Goal: Task Accomplishment & Management: Manage account settings

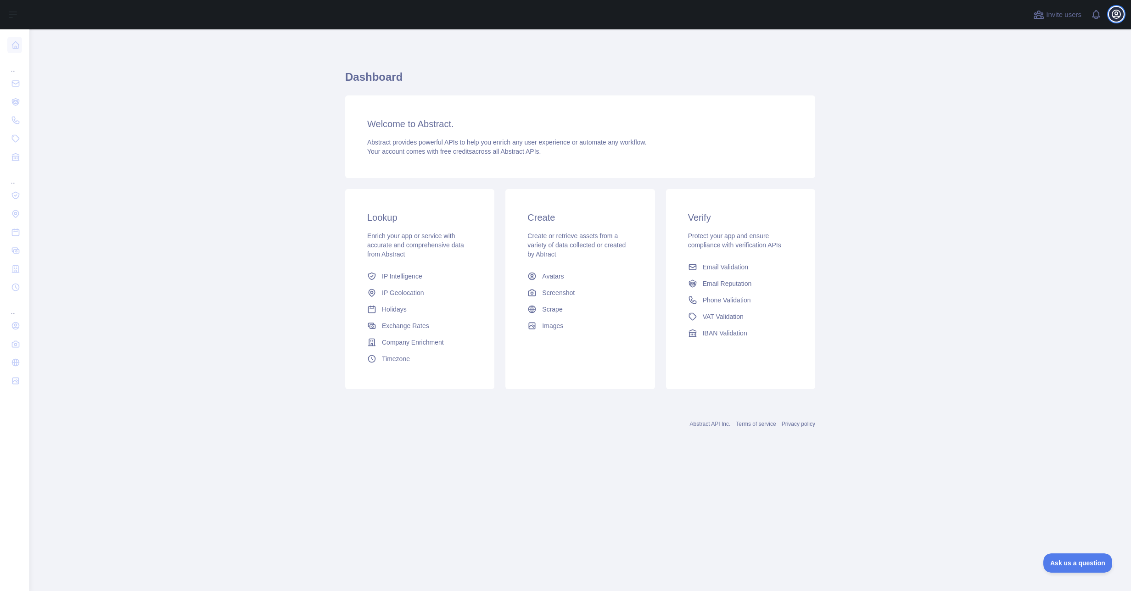
click at [1112, 16] on icon "button" at bounding box center [1116, 14] width 11 height 11
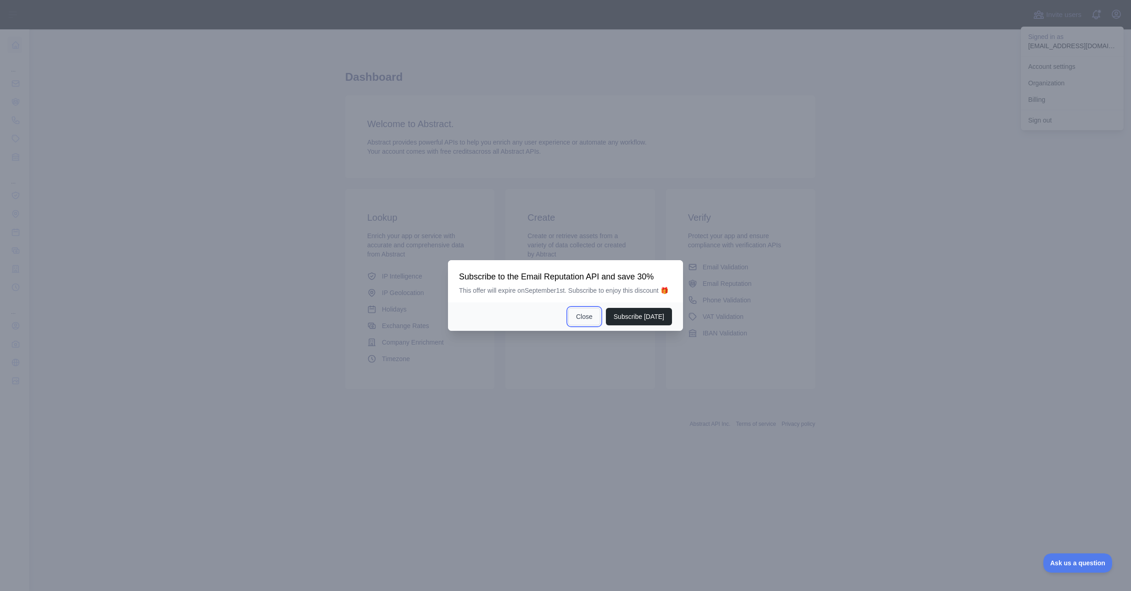
click at [583, 321] on button "Close" at bounding box center [584, 316] width 32 height 17
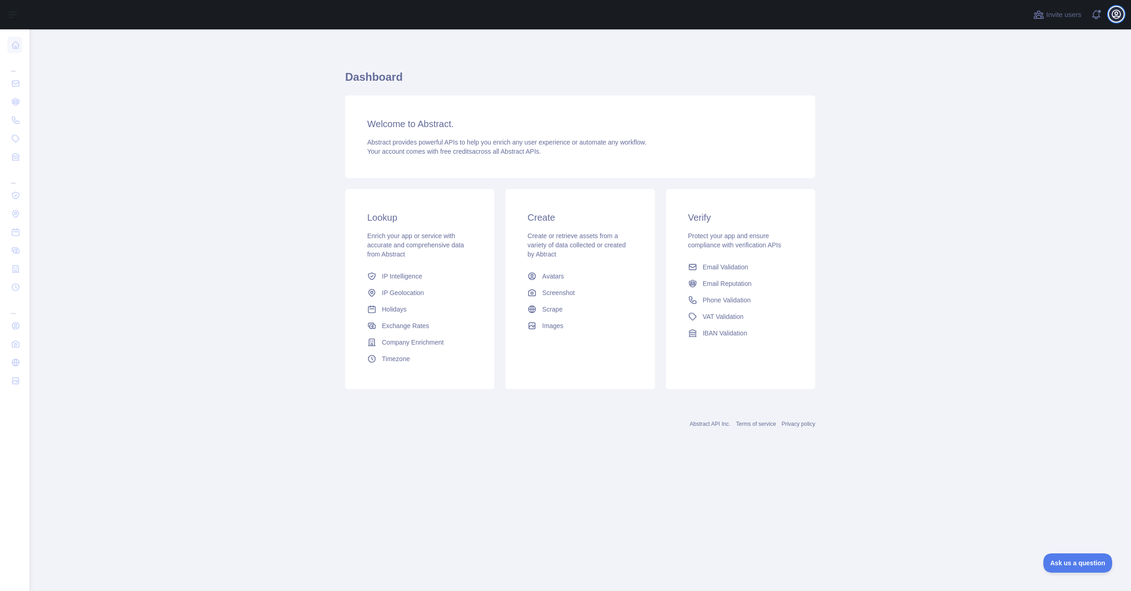
click at [1116, 12] on icon "button" at bounding box center [1117, 14] width 8 height 8
click at [1049, 68] on link "Account settings" at bounding box center [1072, 66] width 103 height 17
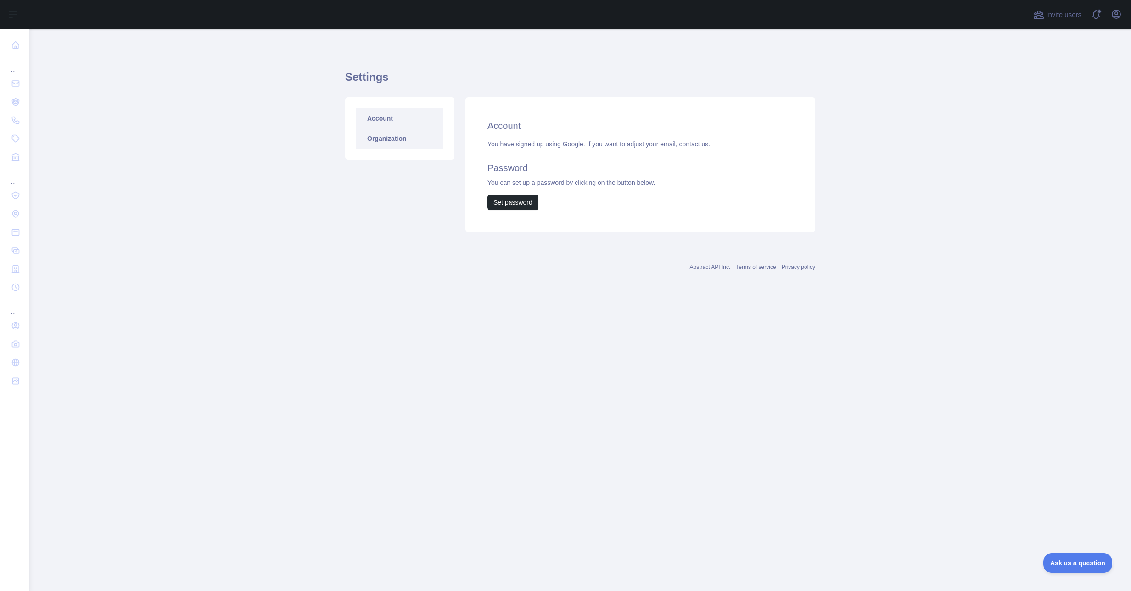
click at [391, 146] on link "Organization" at bounding box center [399, 139] width 87 height 20
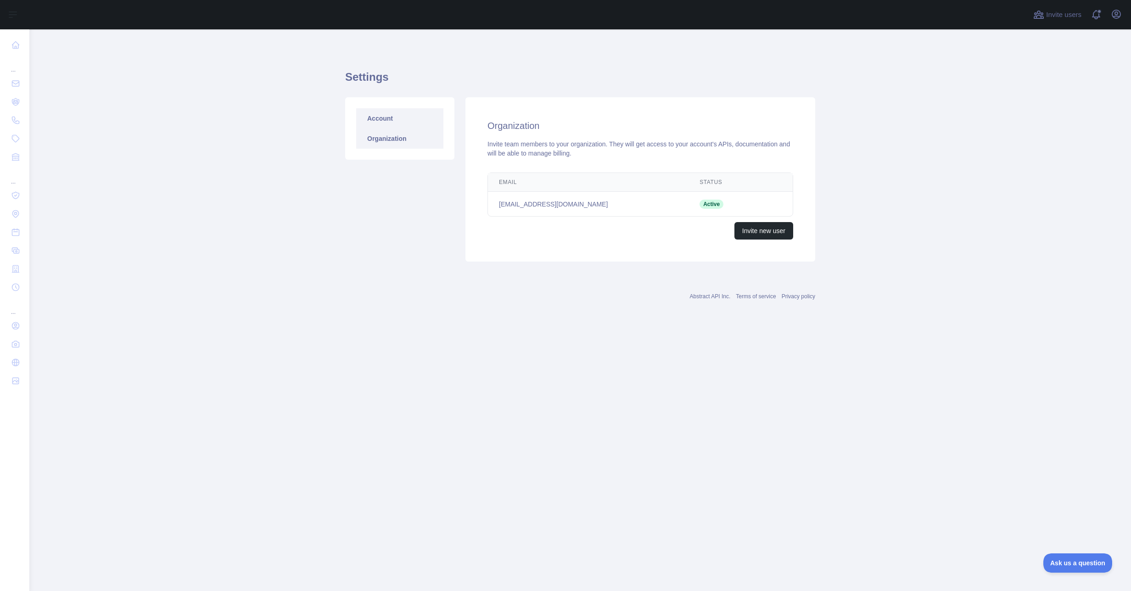
click at [386, 120] on link "Account" at bounding box center [399, 118] width 87 height 20
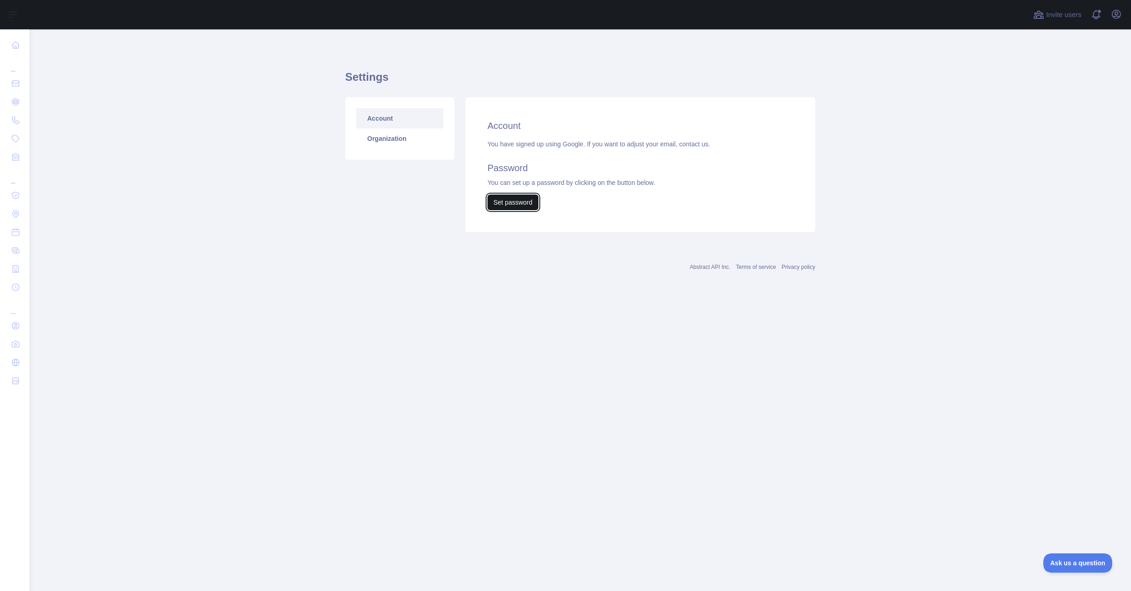
click at [509, 203] on button "Set password" at bounding box center [513, 203] width 51 height 16
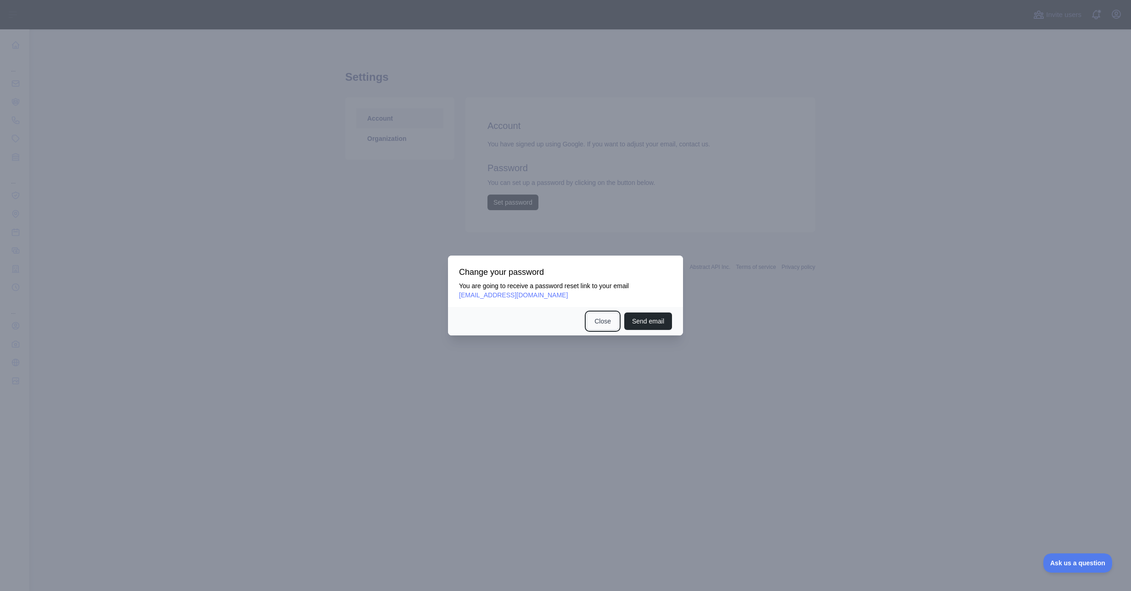
click at [606, 327] on button "Close" at bounding box center [603, 321] width 32 height 17
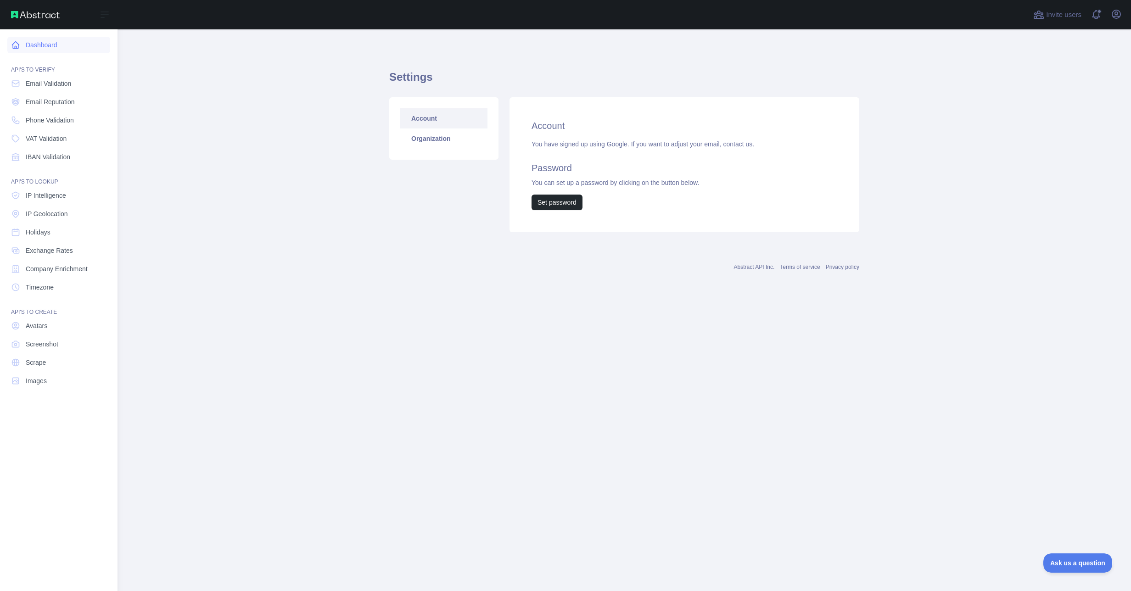
click at [44, 41] on link "Dashboard" at bounding box center [58, 45] width 103 height 17
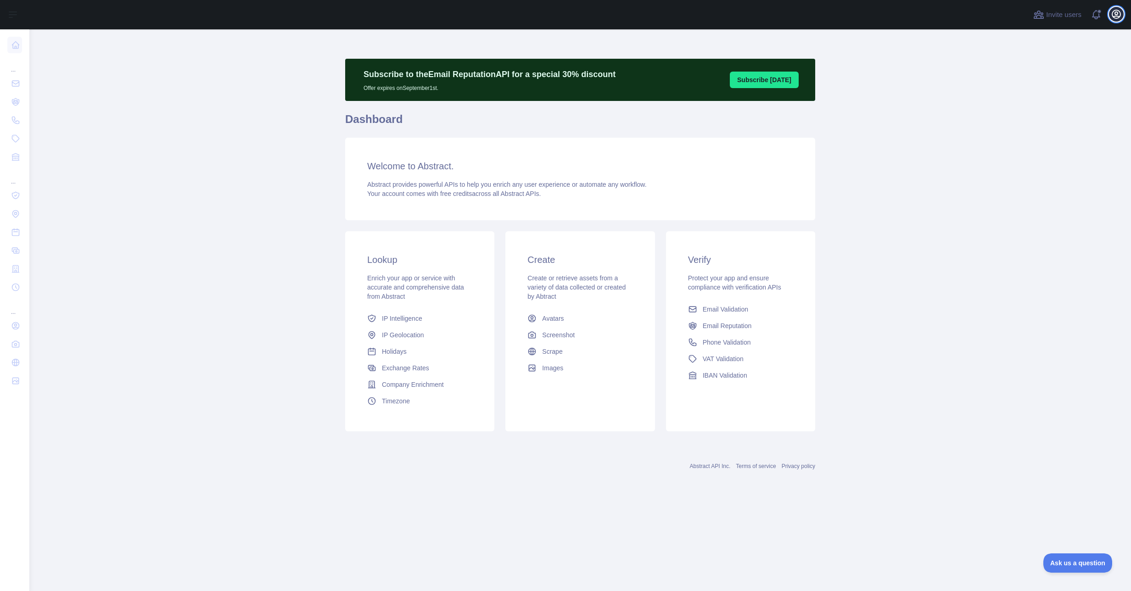
click at [1115, 17] on icon "button" at bounding box center [1117, 14] width 8 height 8
click at [1097, 15] on span at bounding box center [1100, 14] width 18 height 29
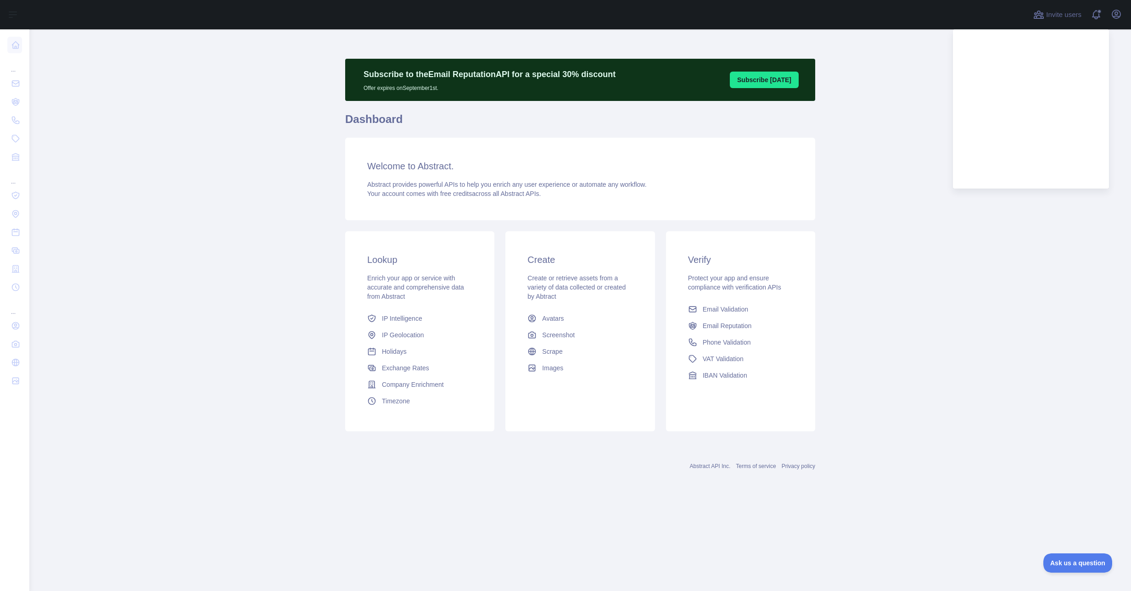
click at [1131, 161] on main "Subscribe to the Email Reputation API for a special 30 % discount Offer expires…" at bounding box center [580, 310] width 1102 height 562
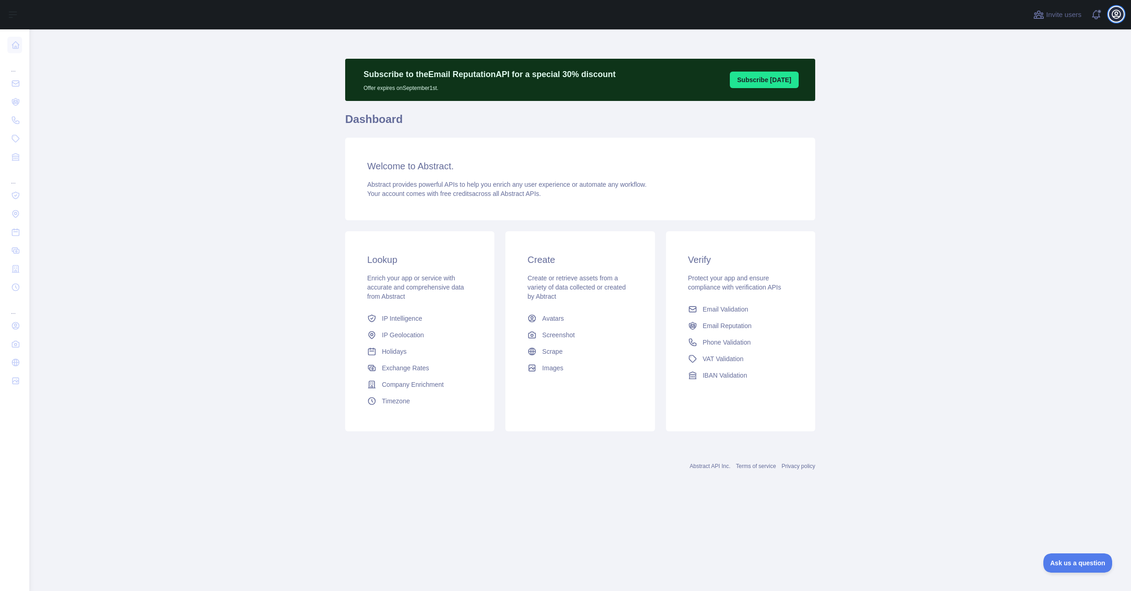
click at [1117, 17] on icon "button" at bounding box center [1116, 14] width 11 height 11
click at [1059, 560] on span "Ask us a question" at bounding box center [1073, 562] width 69 height 6
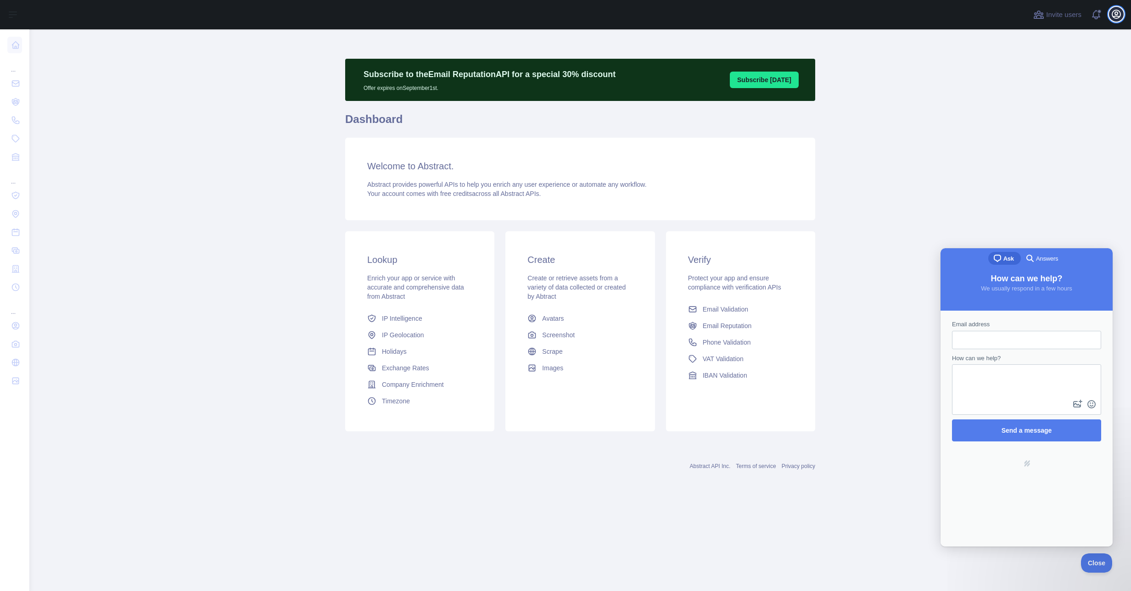
click at [1115, 9] on icon "button" at bounding box center [1116, 14] width 11 height 11
click at [909, 144] on main "Subscribe to the Email Reputation API for a special 30 % discount Offer expires…" at bounding box center [580, 310] width 1102 height 562
click at [1123, 13] on button "Open user menu" at bounding box center [1116, 14] width 15 height 15
click at [1041, 84] on link "Organization" at bounding box center [1072, 83] width 103 height 17
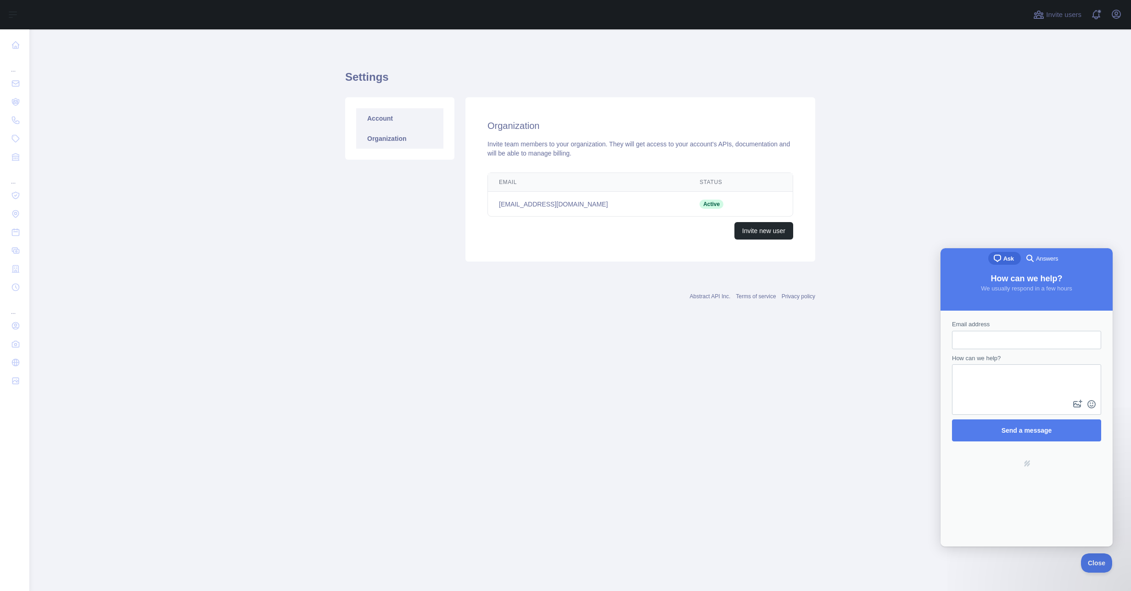
click at [388, 117] on link "Account" at bounding box center [399, 118] width 87 height 20
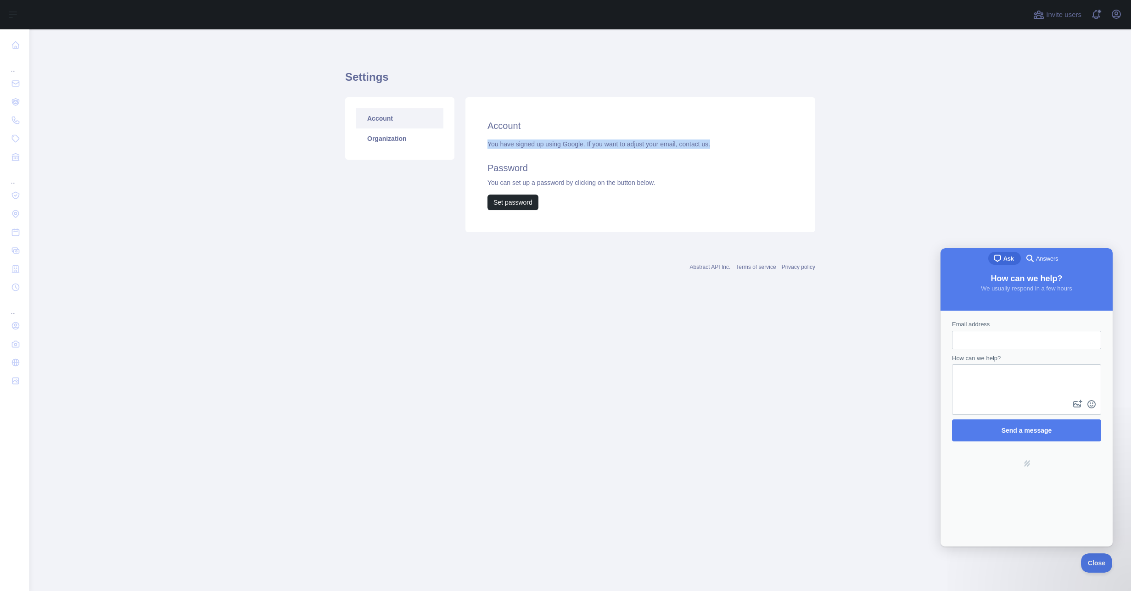
drag, startPoint x: 482, startPoint y: 142, endPoint x: 734, endPoint y: 144, distance: 251.6
click at [734, 144] on div "Account You have signed up using Google. If you want to adjust your email, cont…" at bounding box center [641, 164] width 350 height 135
copy div "You have signed up using Google. If you want to adjust your email, contact us."
click at [966, 390] on textarea "How can we help?" at bounding box center [1026, 382] width 147 height 33
paste textarea "**********"
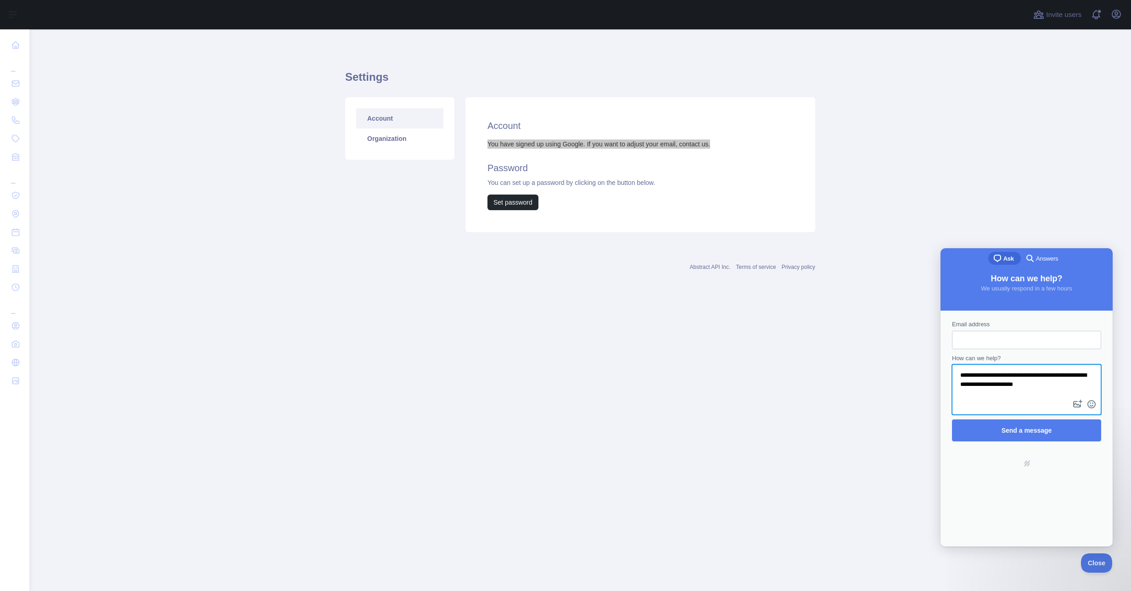
drag, startPoint x: 1049, startPoint y: 388, endPoint x: 969, endPoint y: 374, distance: 81.5
click at [969, 374] on textarea "**********" at bounding box center [1026, 382] width 147 height 33
drag, startPoint x: 1068, startPoint y: 377, endPoint x: 962, endPoint y: 363, distance: 107.0
click at [962, 363] on div "**********" at bounding box center [1026, 385] width 149 height 62
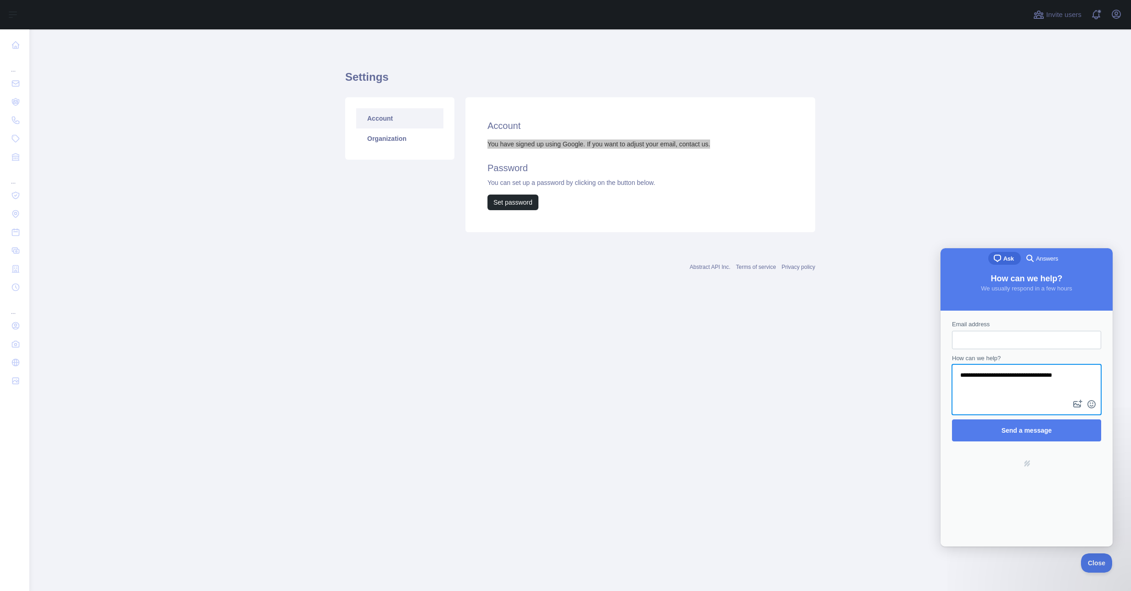
click at [1005, 373] on textarea "**********" at bounding box center [1026, 382] width 147 height 33
click at [1073, 379] on textarea "**********" at bounding box center [1026, 382] width 147 height 33
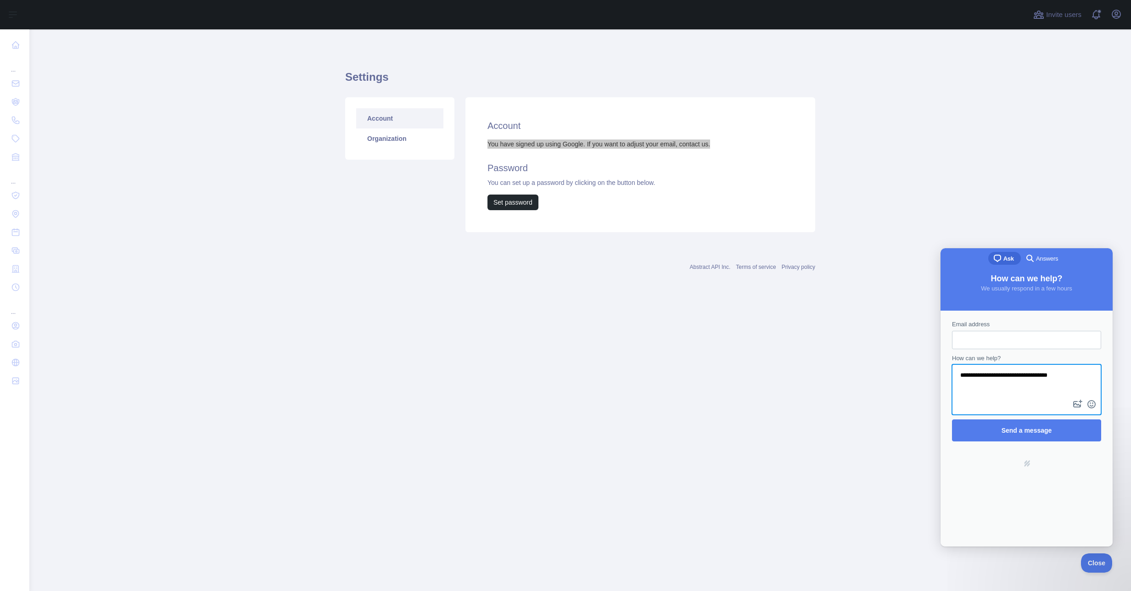
click at [1073, 379] on textarea "**********" at bounding box center [1026, 382] width 147 height 33
drag, startPoint x: 1073, startPoint y: 379, endPoint x: 1027, endPoint y: 377, distance: 45.5
click at [1027, 377] on textarea "**********" at bounding box center [1026, 382] width 147 height 33
type textarea "**********"
click at [1002, 340] on input "Email address" at bounding box center [1027, 340] width 135 height 17
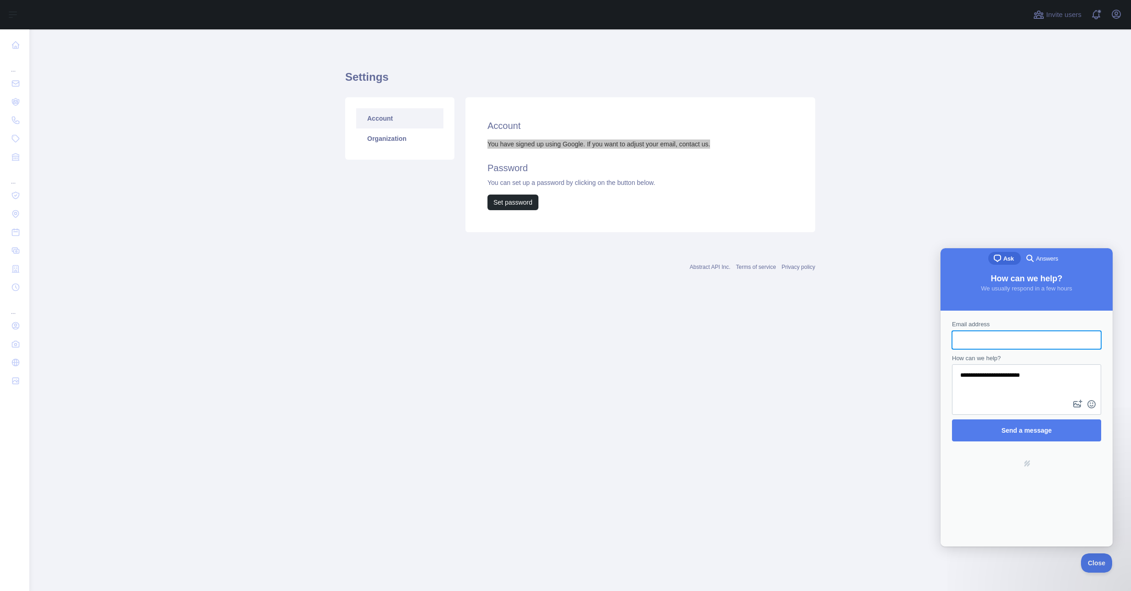
paste input "**********"
type input "**********"
click at [1118, 14] on icon "button" at bounding box center [1117, 14] width 8 height 8
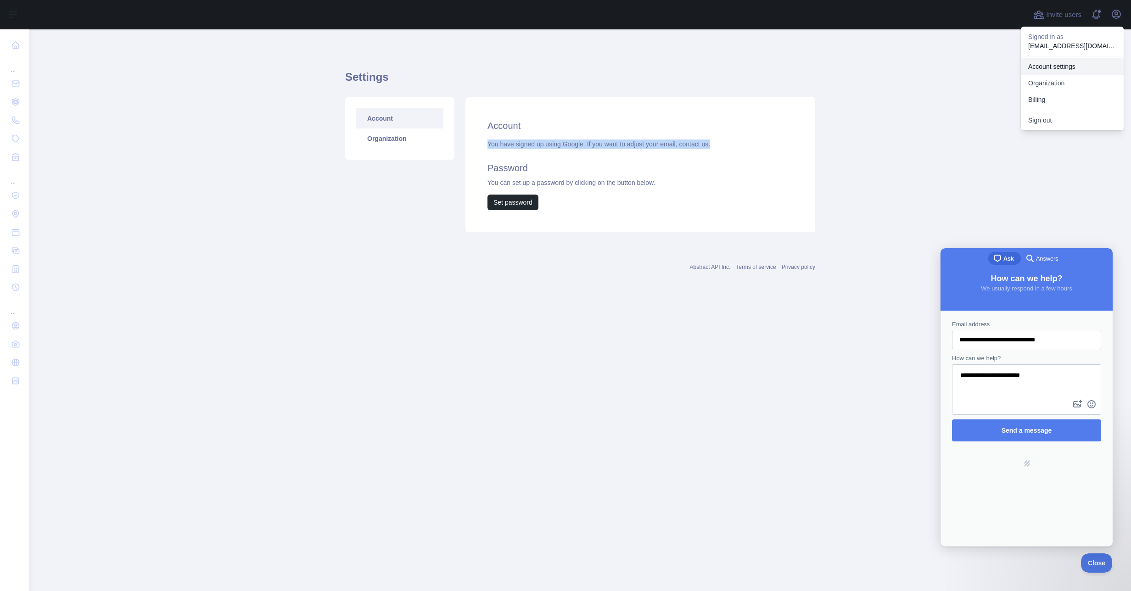
click at [1043, 67] on link "Account settings" at bounding box center [1072, 66] width 103 height 17
click at [405, 142] on link "Organization" at bounding box center [399, 139] width 87 height 20
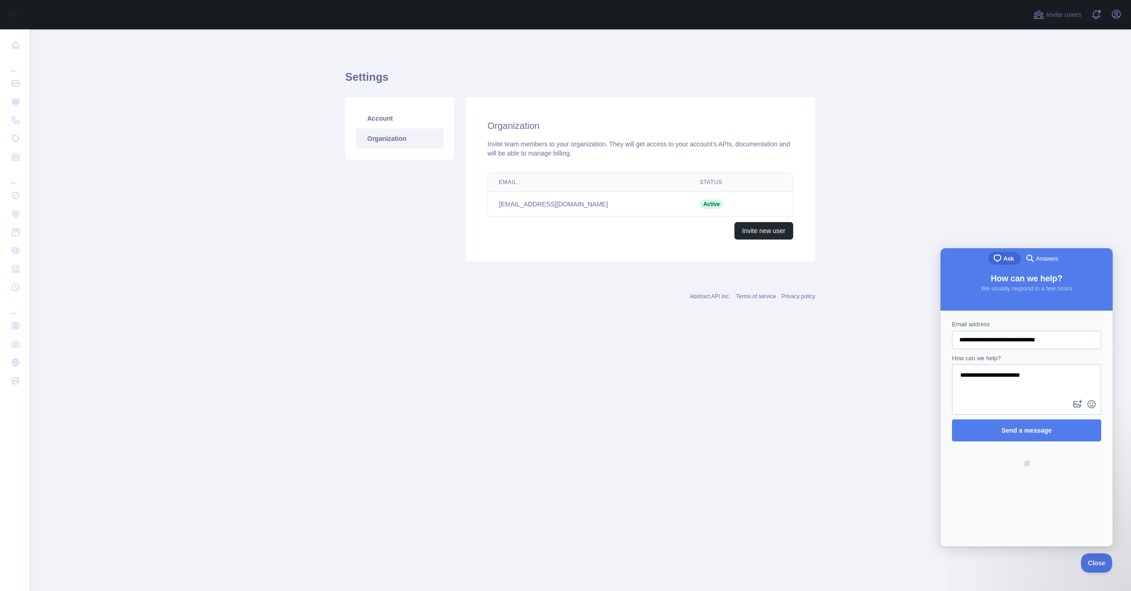
click at [710, 202] on span "Active" at bounding box center [712, 204] width 24 height 9
click at [1109, 13] on button "Open user menu" at bounding box center [1116, 14] width 15 height 15
click at [1041, 104] on button "Billing" at bounding box center [1072, 99] width 103 height 17
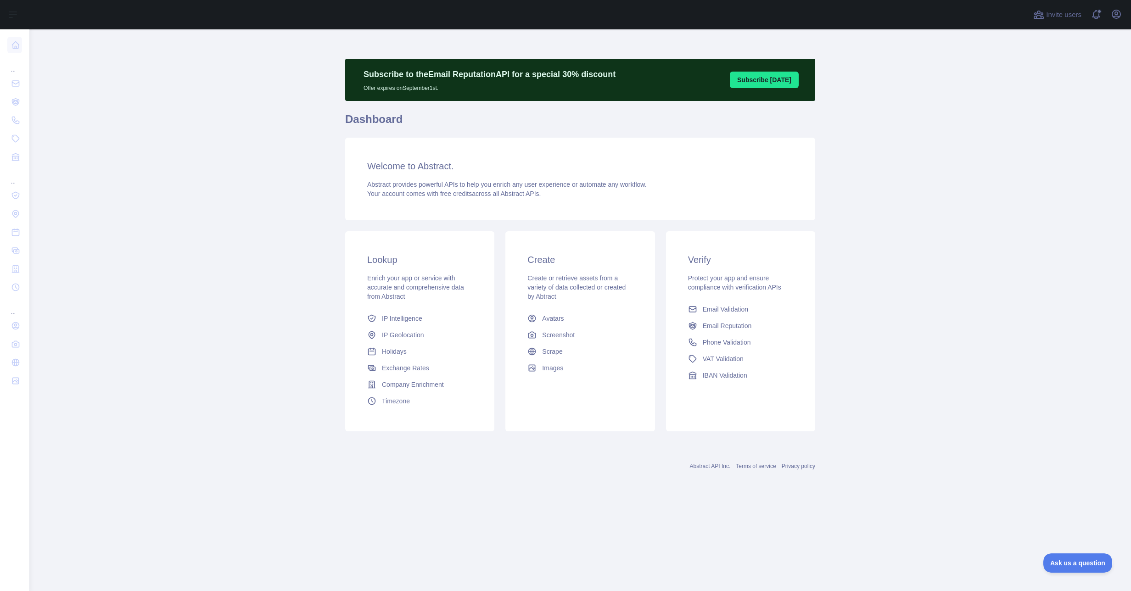
click at [174, 133] on main "Subscribe to the Email Reputation API for a special 30 % discount Offer expires…" at bounding box center [580, 310] width 1102 height 562
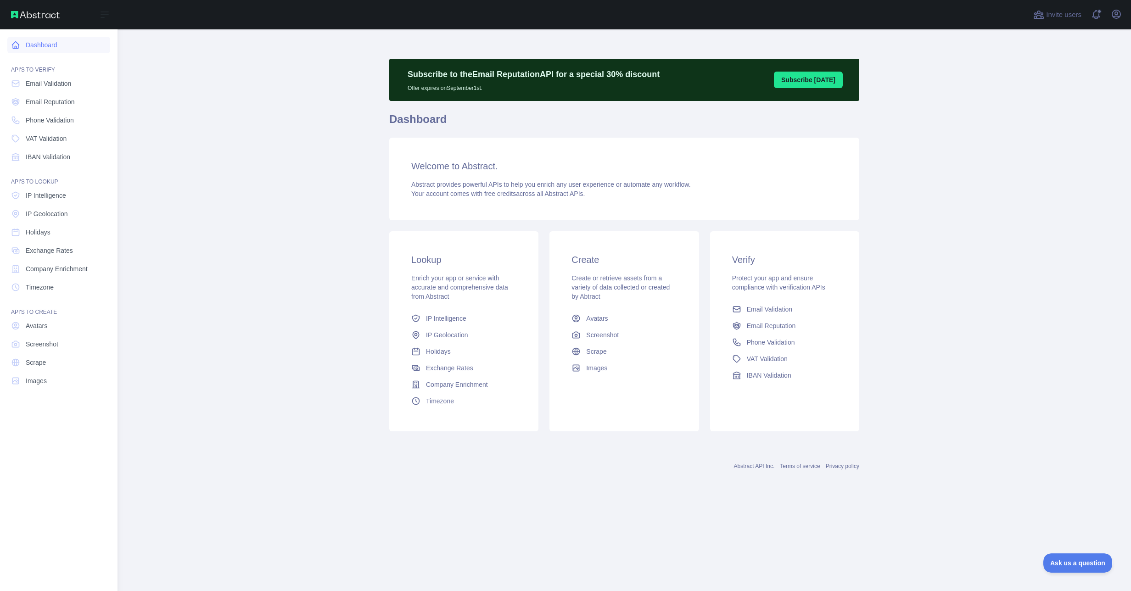
click at [48, 50] on link "Dashboard" at bounding box center [58, 45] width 103 height 17
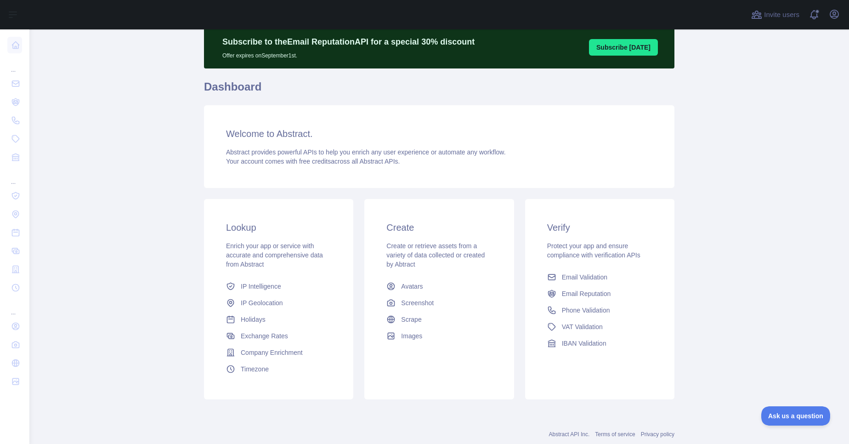
scroll to position [56, 0]
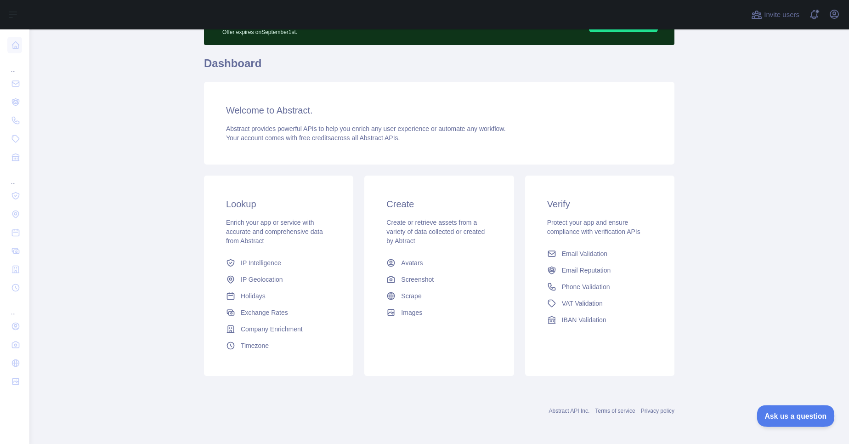
click at [782, 415] on span "Ask us a question" at bounding box center [790, 414] width 69 height 6
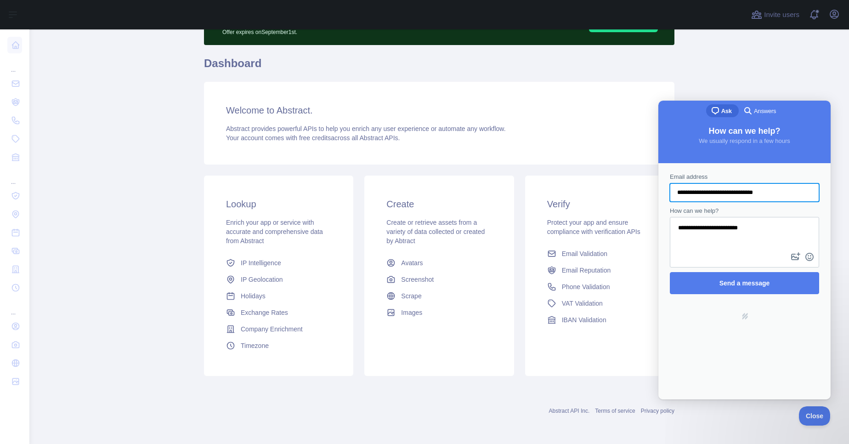
scroll to position [0, 0]
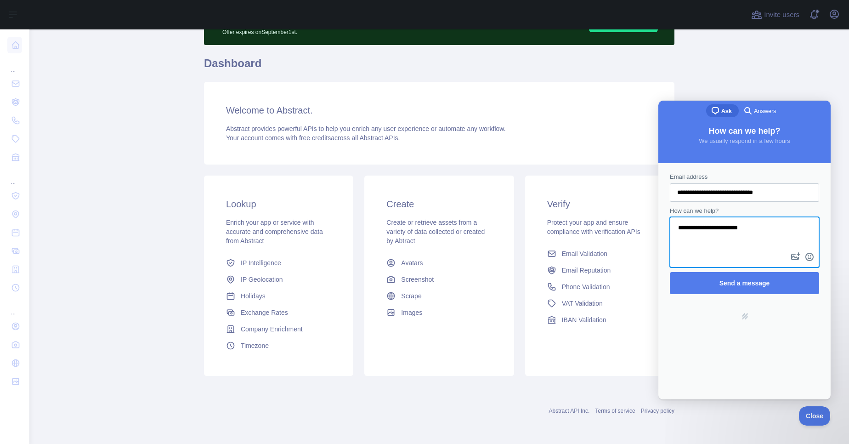
click at [756, 231] on textarea "**********" at bounding box center [743, 234] width 147 height 33
click at [743, 228] on textarea "**********" at bounding box center [743, 234] width 147 height 33
type textarea "**********"
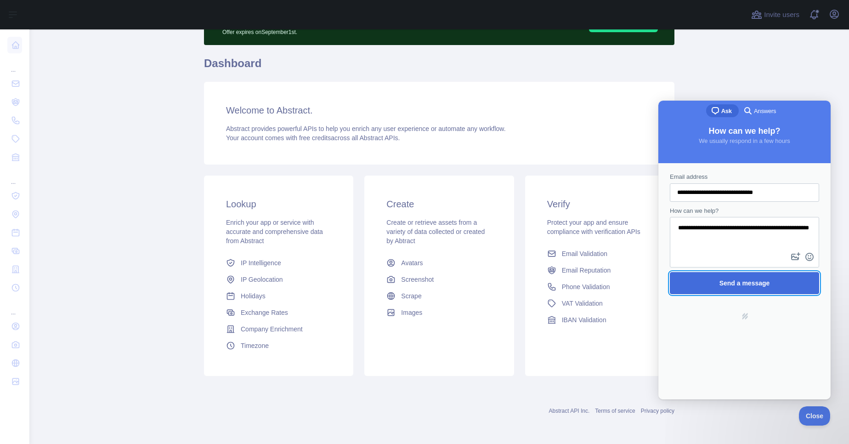
click at [742, 288] on span "Send a message" at bounding box center [744, 282] width 129 height 21
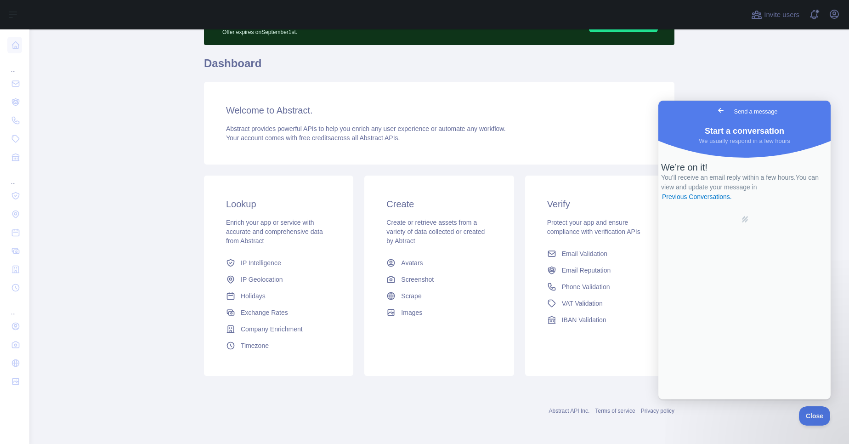
click at [715, 108] on span "Go back" at bounding box center [720, 110] width 11 height 11
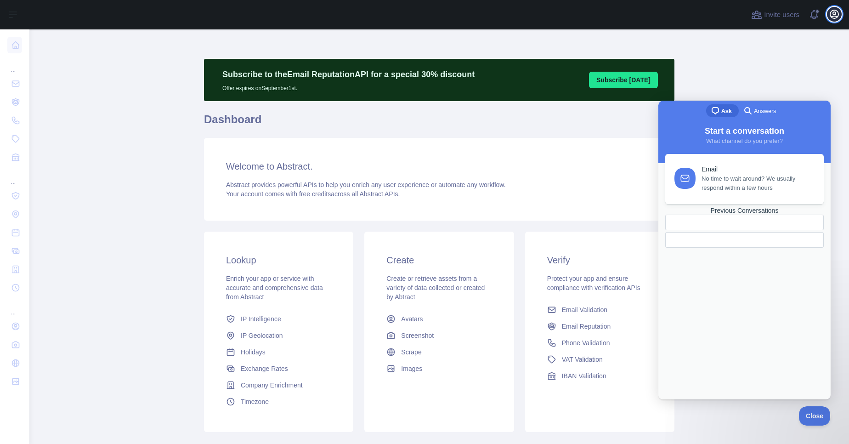
click at [830, 16] on icon "button" at bounding box center [834, 14] width 8 height 8
click at [809, 412] on span "Close" at bounding box center [811, 414] width 31 height 6
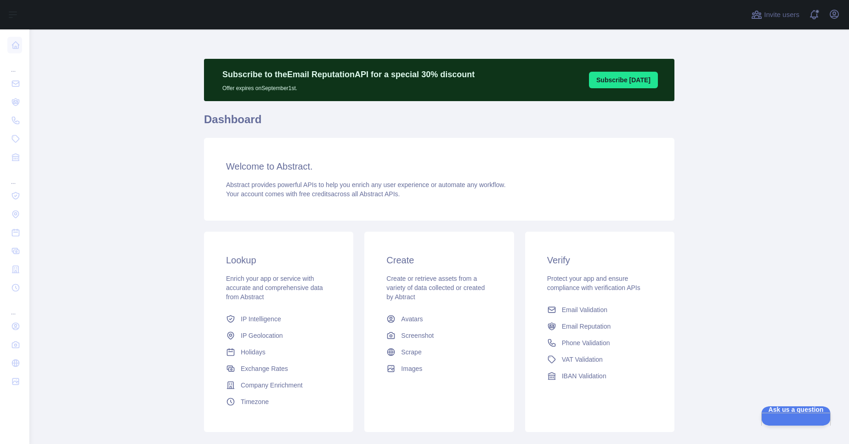
click at [841, 17] on div "Open user menu" at bounding box center [834, 15] width 15 height 16
click at [833, 15] on icon "button" at bounding box center [834, 14] width 8 height 8
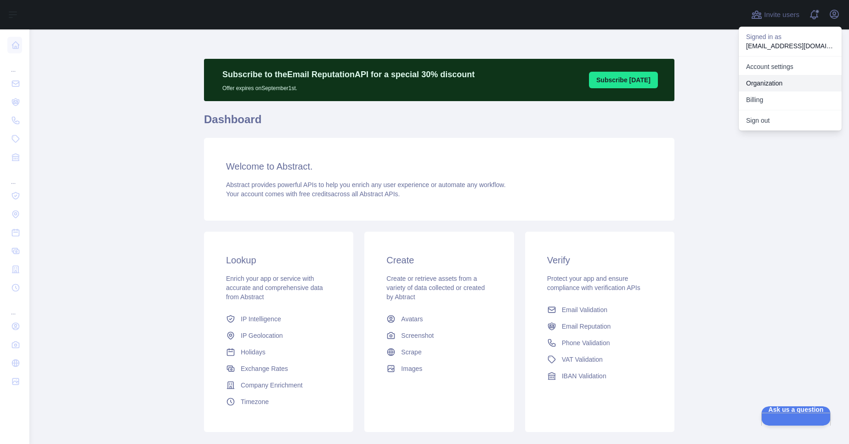
click at [755, 83] on link "Organization" at bounding box center [789, 83] width 103 height 17
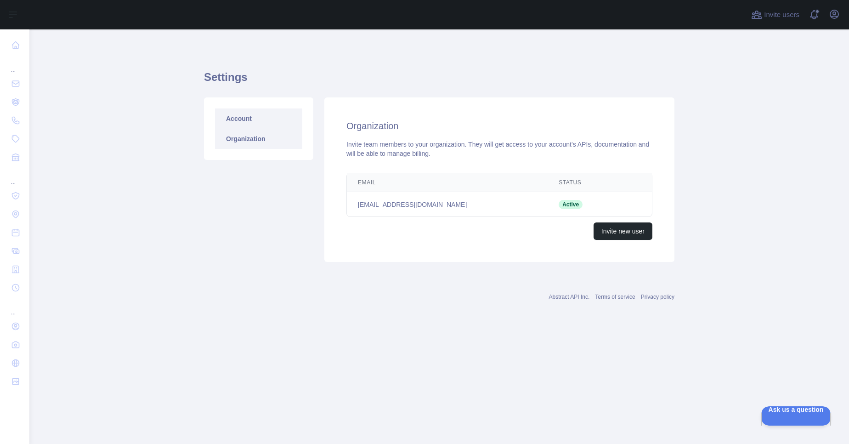
click at [260, 120] on link "Account" at bounding box center [258, 118] width 87 height 20
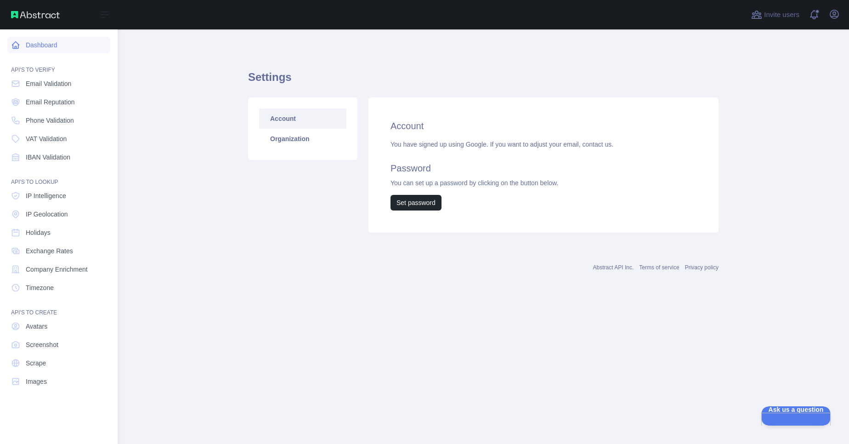
click at [12, 45] on icon at bounding box center [15, 45] width 7 height 7
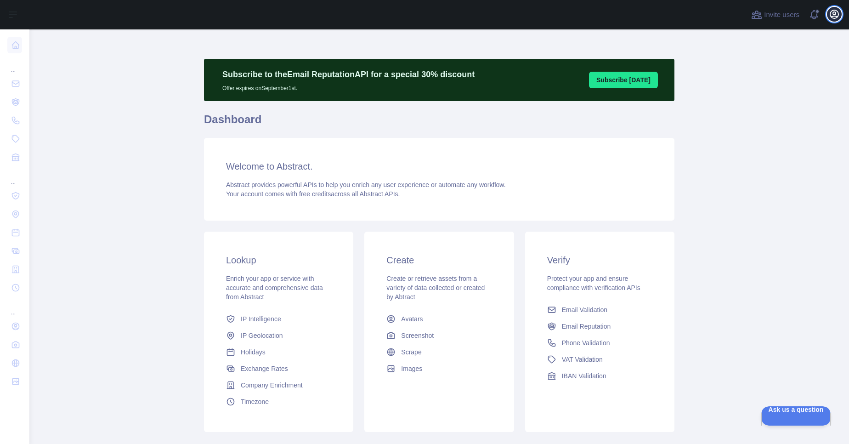
click at [832, 17] on icon "button" at bounding box center [833, 14] width 11 height 11
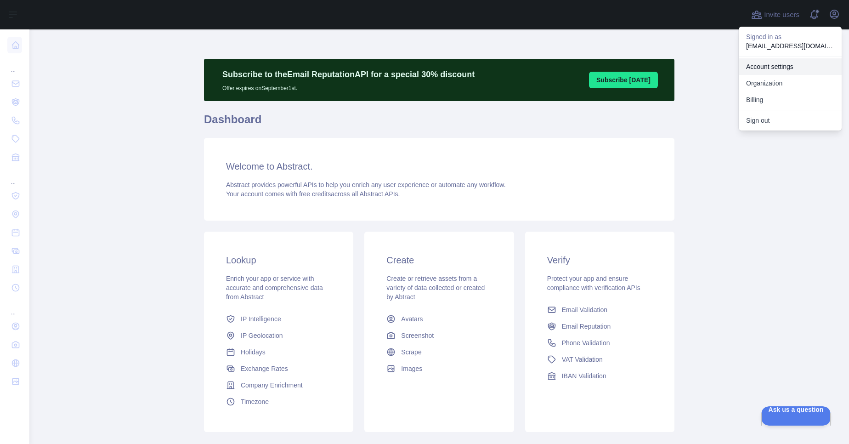
click at [780, 65] on link "Account settings" at bounding box center [789, 66] width 103 height 17
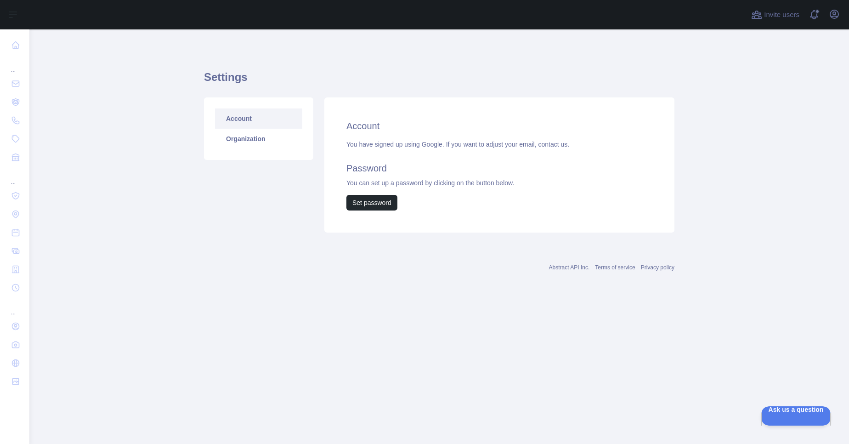
click at [405, 143] on div "You have signed up using Google. If you want to adjust your email, contact us. …" at bounding box center [499, 175] width 306 height 71
click at [270, 134] on link "Organization" at bounding box center [258, 139] width 87 height 20
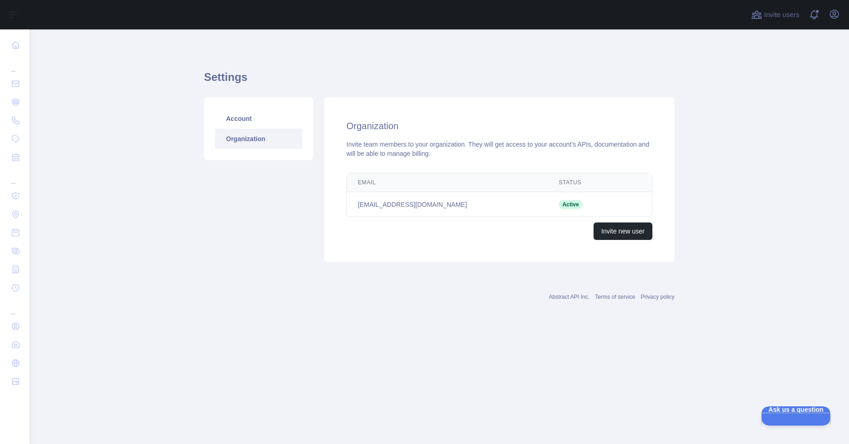
click at [536, 151] on div "Invite team members to your organization. They will get access to your account'…" at bounding box center [499, 149] width 306 height 18
click at [833, 20] on button "Open user menu" at bounding box center [834, 14] width 15 height 15
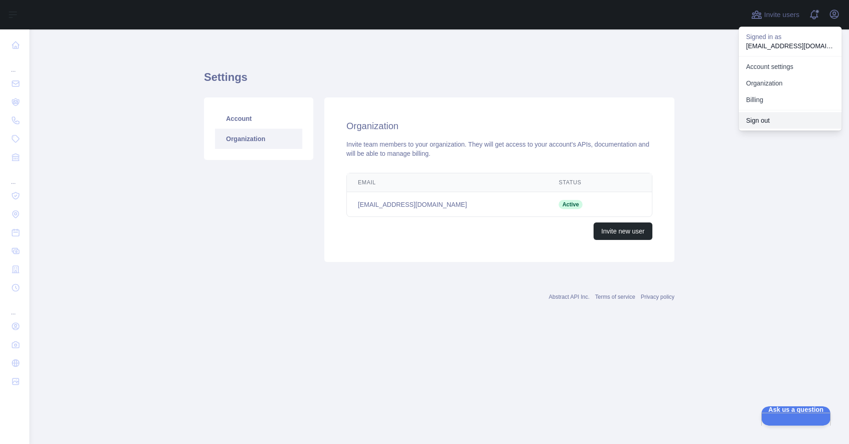
click at [774, 120] on button "Sign out" at bounding box center [789, 120] width 103 height 17
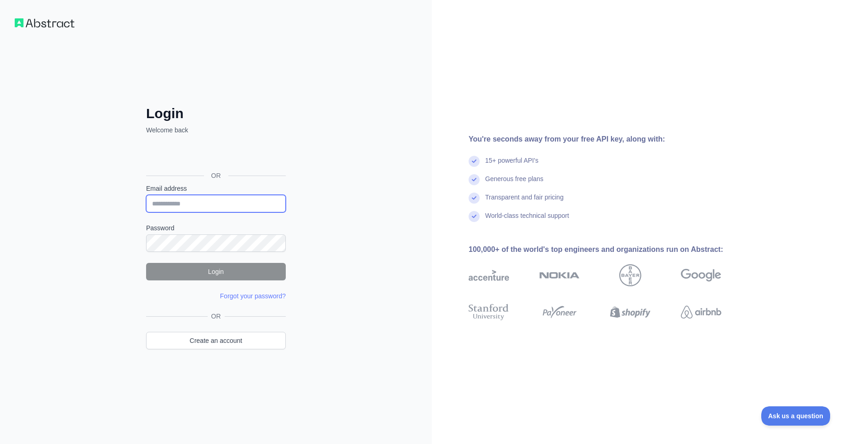
click at [227, 204] on input "Email address" at bounding box center [216, 203] width 140 height 17
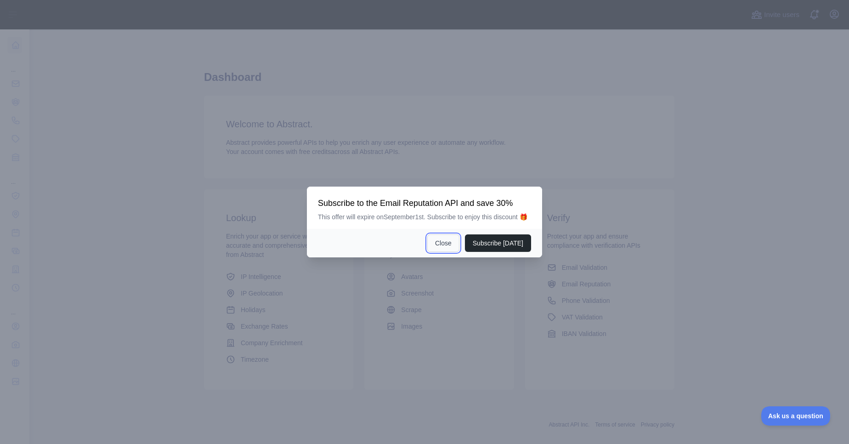
click at [448, 252] on button "Close" at bounding box center [443, 242] width 32 height 17
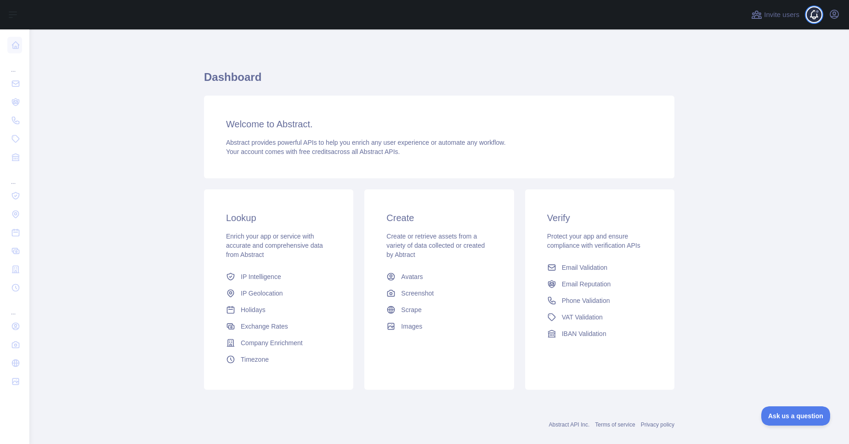
click at [813, 8] on span at bounding box center [817, 14] width 18 height 29
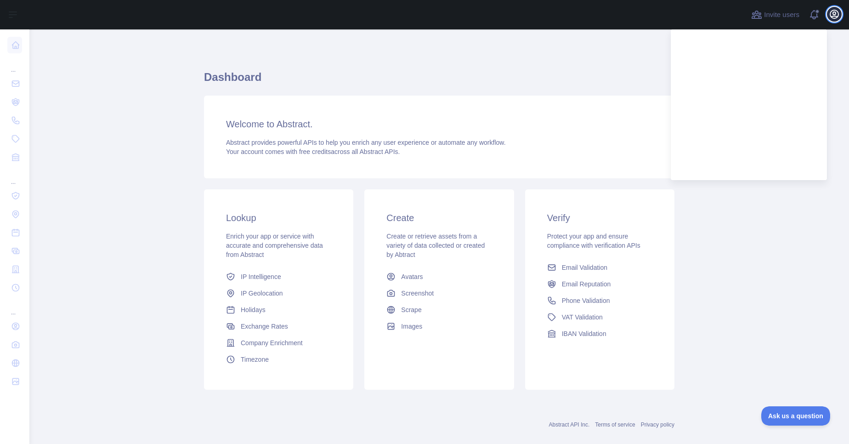
click at [834, 21] on button "Open user menu" at bounding box center [834, 14] width 15 height 15
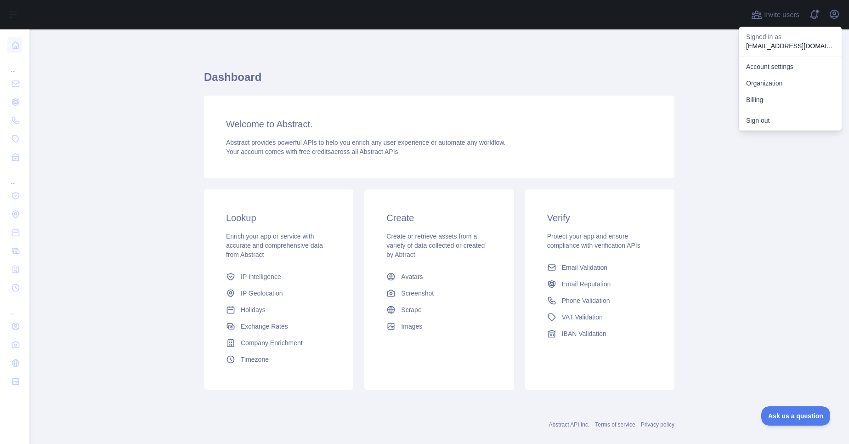
click at [803, 45] on p "[EMAIL_ADDRESS][DOMAIN_NAME]" at bounding box center [790, 45] width 88 height 9
click at [784, 66] on link "Account settings" at bounding box center [789, 66] width 103 height 17
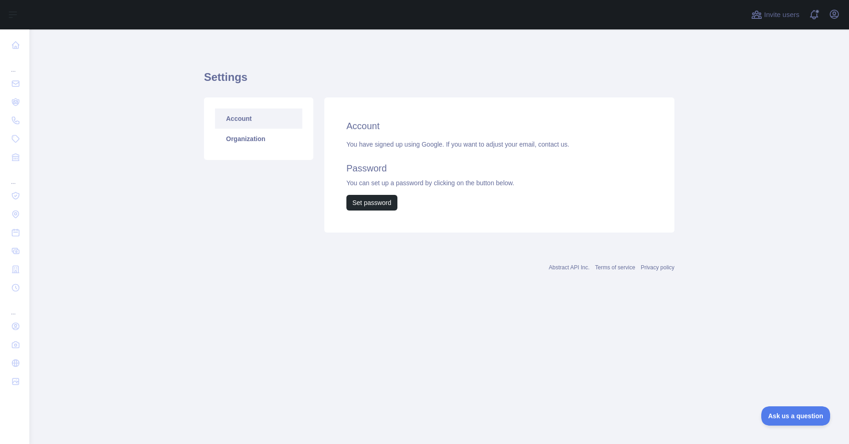
click at [557, 113] on div "Account You have signed up using Google. If you want to adjust your email, cont…" at bounding box center [499, 164] width 350 height 135
click at [263, 137] on link "Organization" at bounding box center [258, 139] width 87 height 20
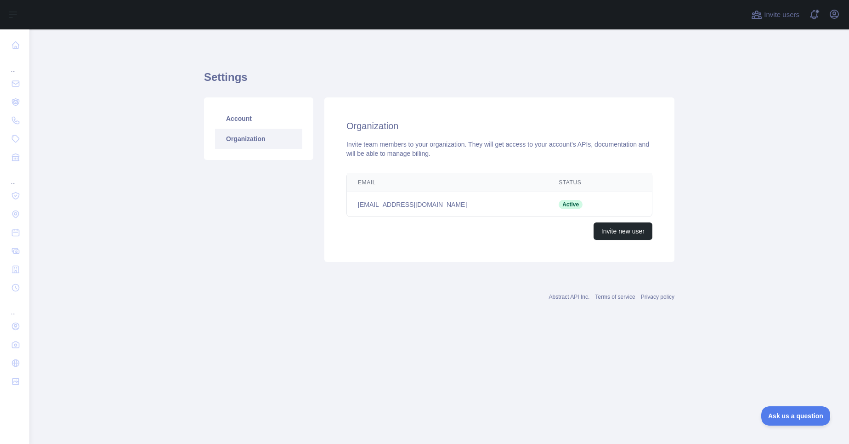
click at [570, 201] on span "Active" at bounding box center [570, 204] width 24 height 9
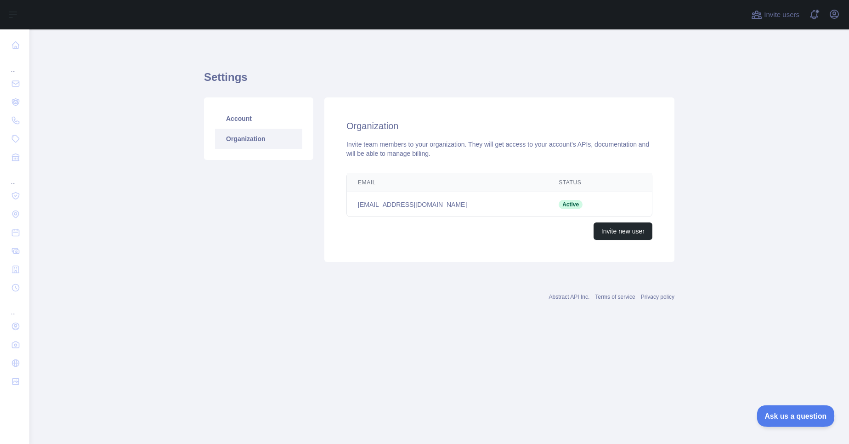
click at [780, 419] on button "Ask us a question" at bounding box center [790, 414] width 69 height 19
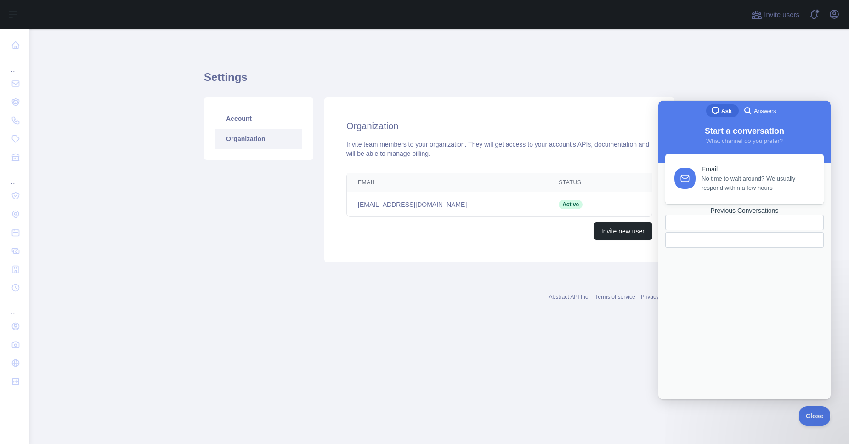
click at [759, 107] on span "Answers" at bounding box center [765, 111] width 22 height 9
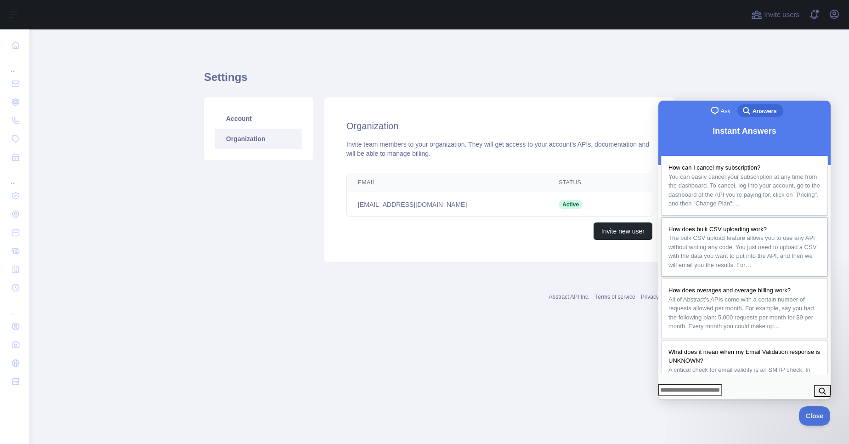
scroll to position [203, 0]
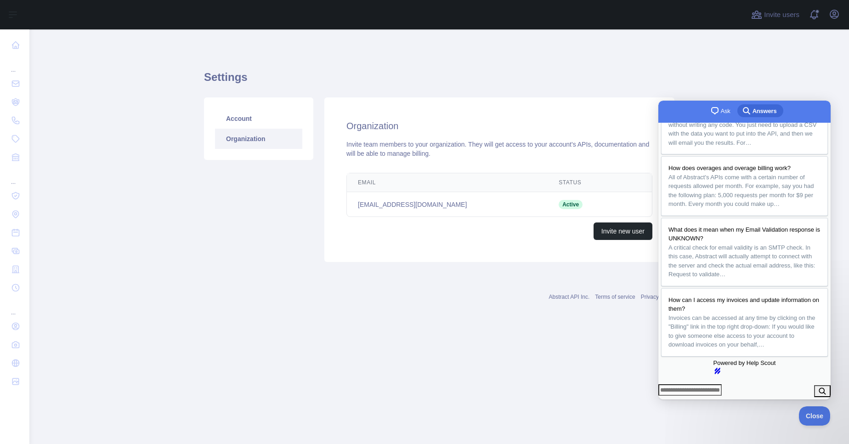
click at [653, 78] on h1 "Settings" at bounding box center [439, 81] width 470 height 22
click at [809, 68] on main "Settings Account Organization Organization Invite team members to your organiza…" at bounding box center [438, 236] width 819 height 414
click at [647, 95] on div "Account Organization Organization Invite team members to your organization. The…" at bounding box center [438, 179] width 481 height 175
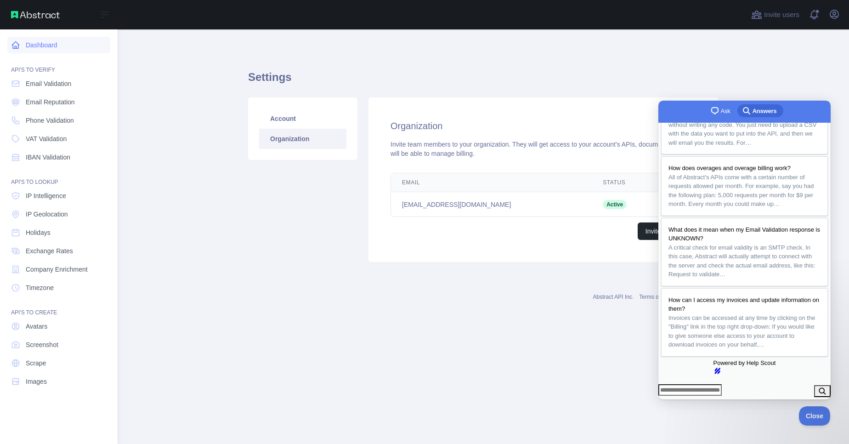
click at [49, 45] on link "Dashboard" at bounding box center [58, 45] width 103 height 17
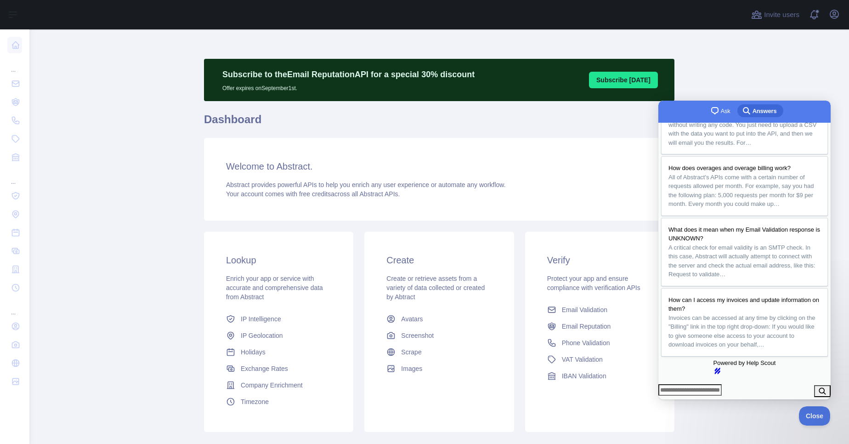
click at [732, 73] on main "Subscribe to the Email Reputation API for a special 30 % discount Offer expires…" at bounding box center [438, 236] width 819 height 414
click at [836, 21] on button "Open user menu" at bounding box center [834, 14] width 15 height 15
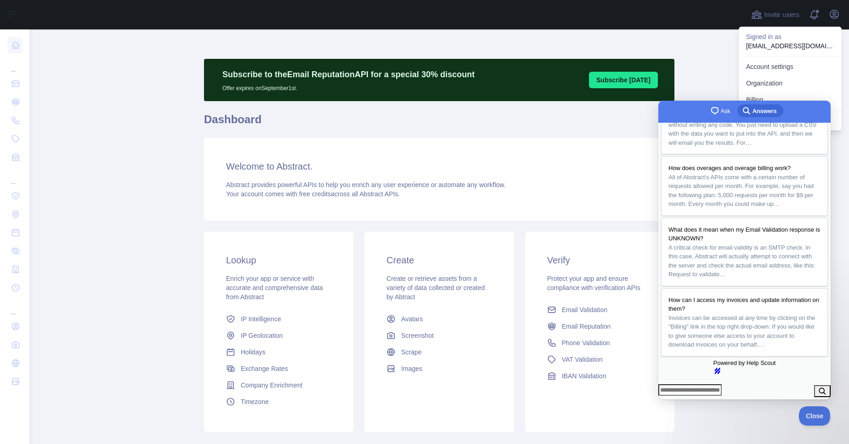
click at [705, 83] on main "Subscribe to the Email Reputation API for a special 30 % discount Offer expires…" at bounding box center [438, 236] width 819 height 414
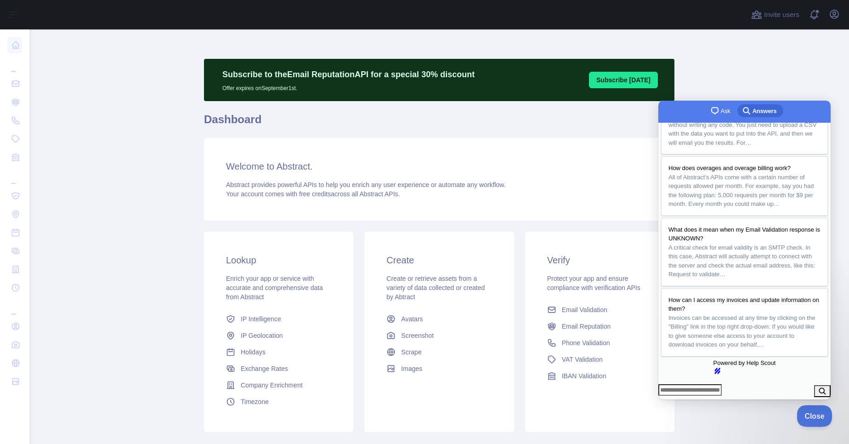
click at [803, 408] on button "Close" at bounding box center [811, 414] width 31 height 19
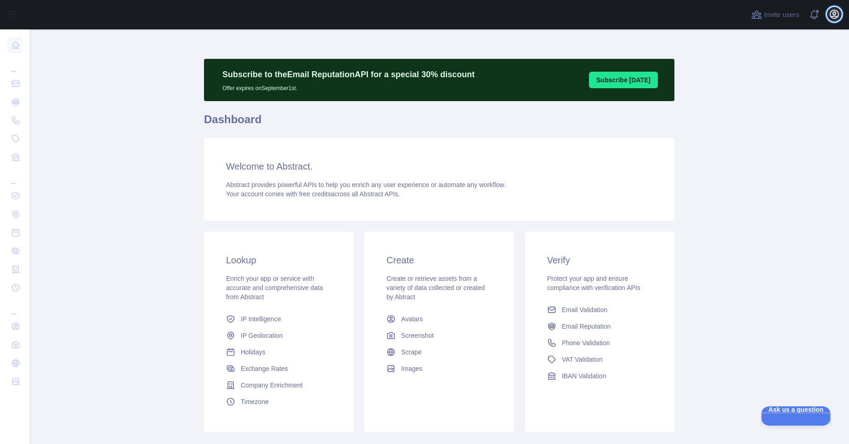
click at [839, 16] on icon "button" at bounding box center [833, 14] width 11 height 11
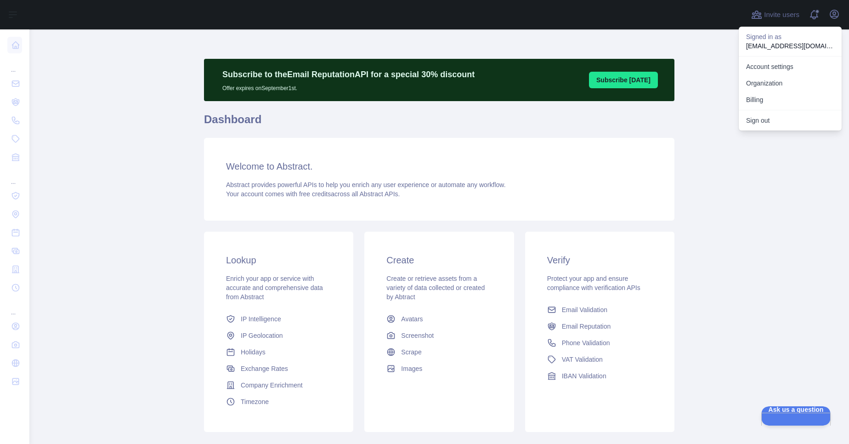
click at [790, 42] on p "reshma.p@siliconvalleycloudit.com" at bounding box center [790, 45] width 88 height 9
drag, startPoint x: 790, startPoint y: 42, endPoint x: 822, endPoint y: 184, distance: 145.3
click at [822, 184] on div "Invite users View notifications Open user menu Signed in as reshma.p@siliconval…" at bounding box center [438, 222] width 819 height 444
click at [789, 66] on link "Account settings" at bounding box center [789, 66] width 103 height 17
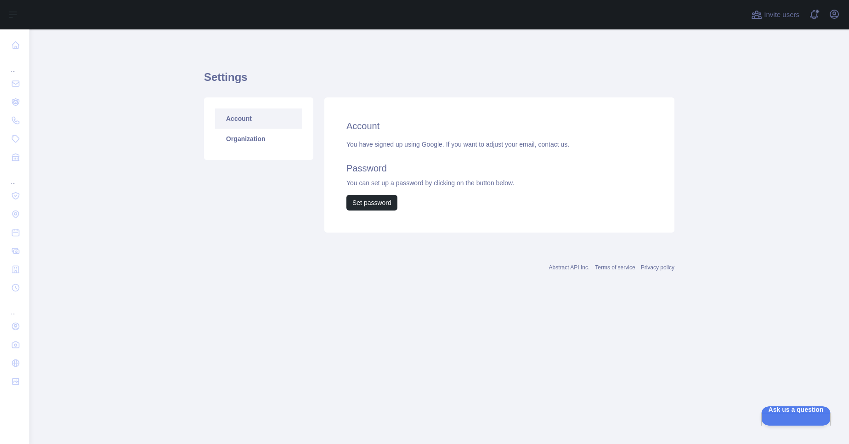
click at [839, 20] on div "Open user menu" at bounding box center [834, 15] width 15 height 16
click at [837, 17] on icon "button" at bounding box center [834, 14] width 8 height 8
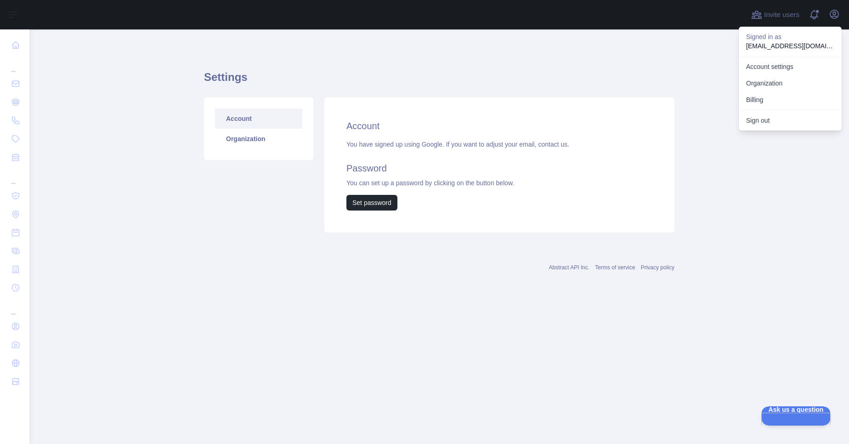
click at [680, 39] on main "Settings Account Organization Account You have signed up using Google. If you w…" at bounding box center [438, 236] width 819 height 414
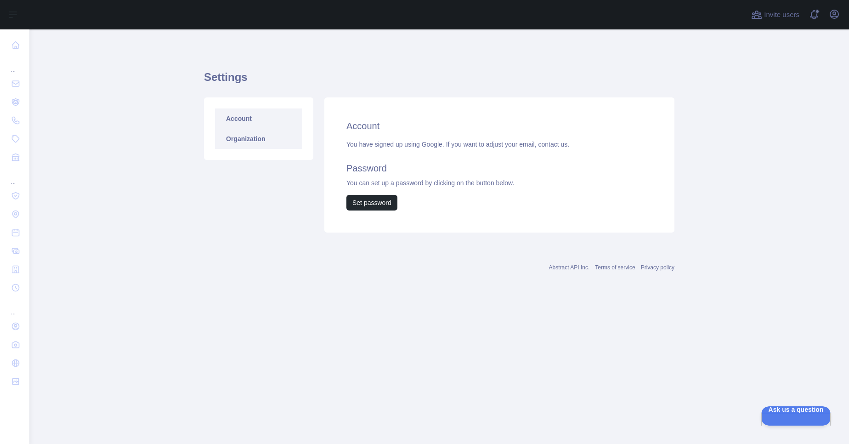
click at [245, 141] on link "Organization" at bounding box center [258, 139] width 87 height 20
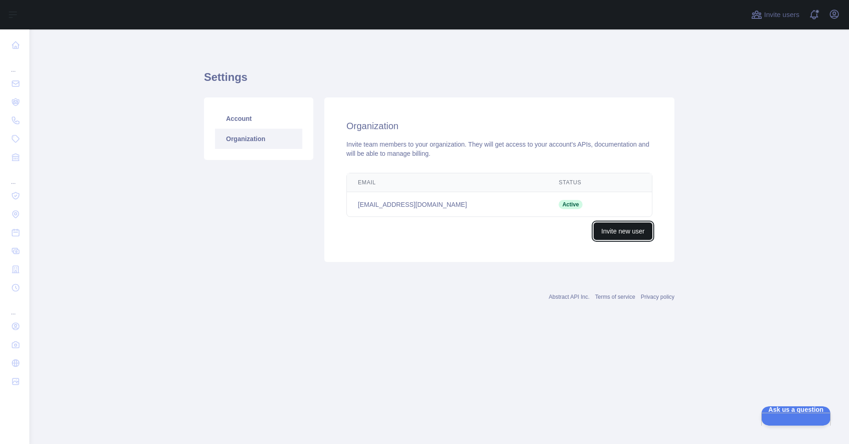
click at [624, 236] on button "Invite new user" at bounding box center [622, 230] width 59 height 17
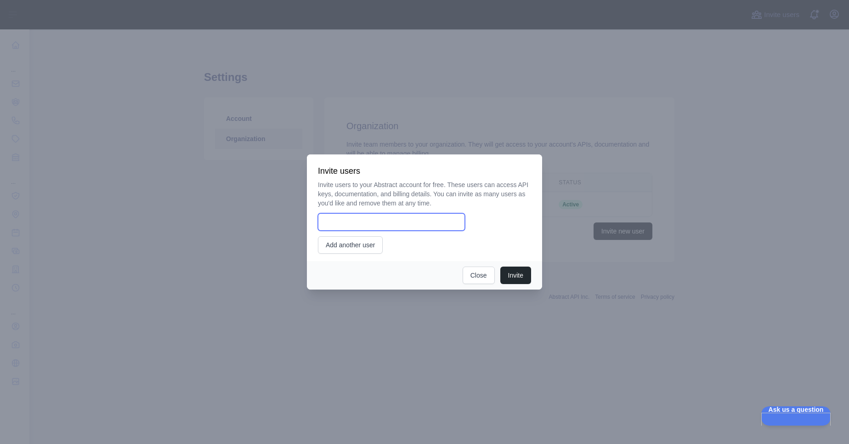
click at [330, 217] on input "email" at bounding box center [391, 221] width 147 height 17
type input "**********"
click at [515, 278] on button "Invite" at bounding box center [515, 274] width 31 height 17
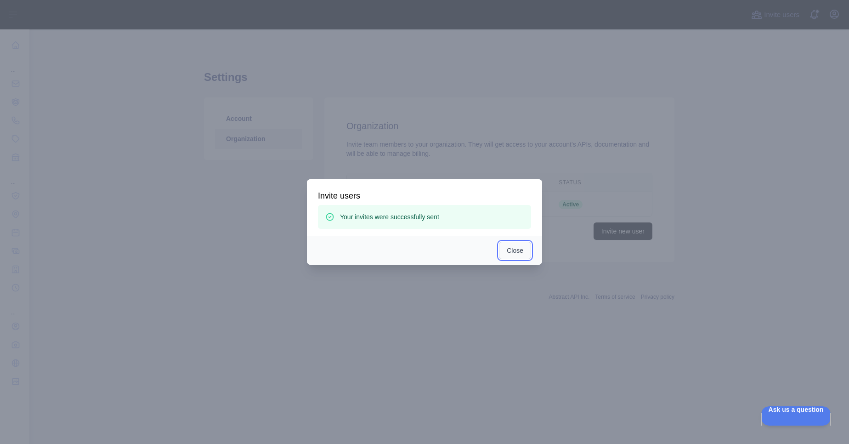
click at [510, 249] on button "Close" at bounding box center [515, 250] width 32 height 17
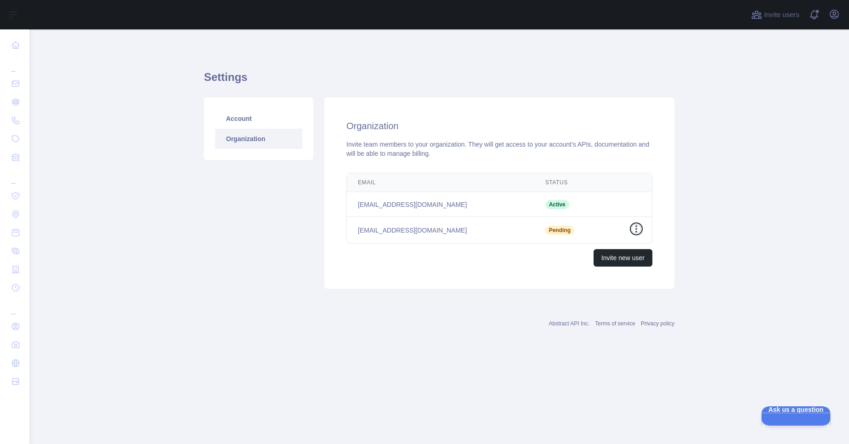
click at [634, 227] on icon "button" at bounding box center [635, 228] width 9 height 9
click at [725, 148] on main "Settings Account Organization Organization Invite team members to your organiza…" at bounding box center [438, 236] width 819 height 414
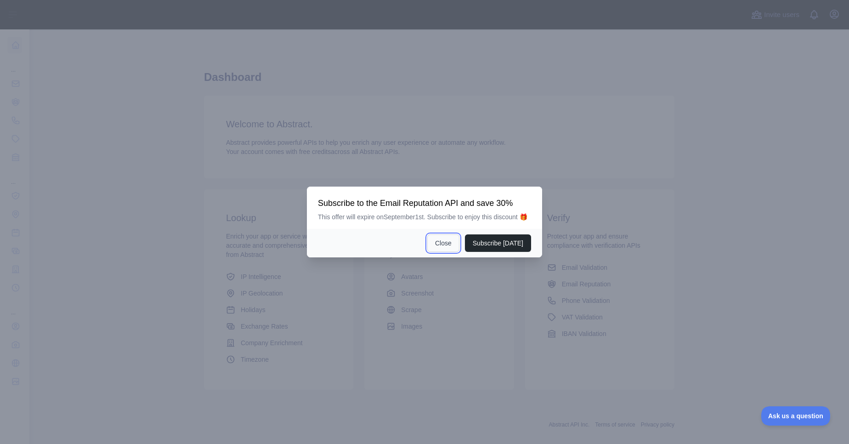
click at [452, 245] on button "Close" at bounding box center [443, 242] width 32 height 17
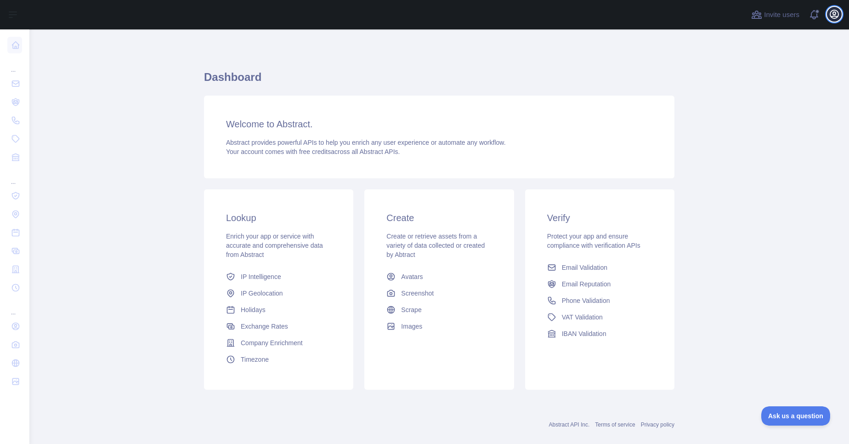
click at [835, 16] on icon "button" at bounding box center [833, 14] width 11 height 11
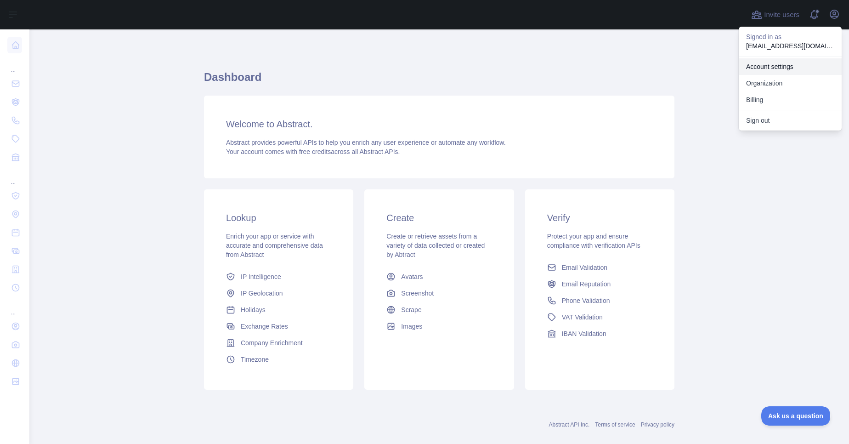
click at [770, 70] on link "Account settings" at bounding box center [789, 66] width 103 height 17
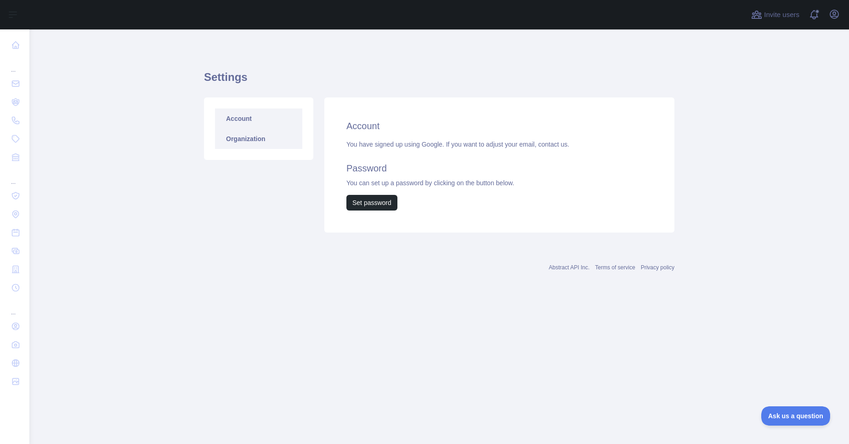
click at [255, 145] on link "Organization" at bounding box center [258, 139] width 87 height 20
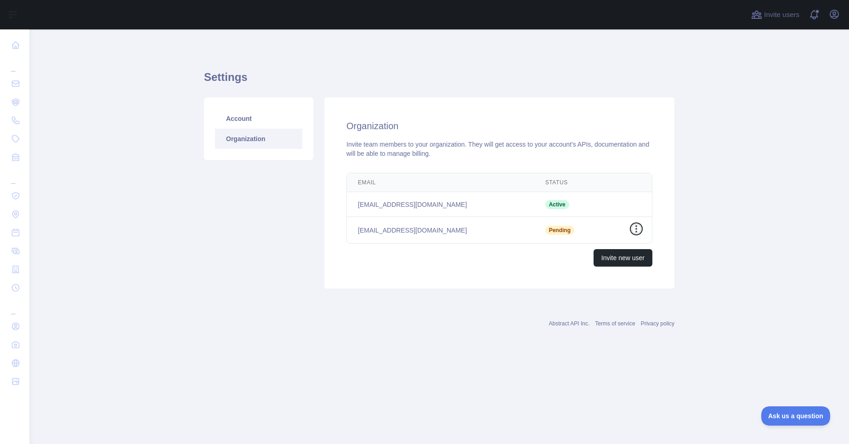
click at [636, 230] on icon "button" at bounding box center [635, 228] width 9 height 9
click at [832, 14] on icon "button" at bounding box center [833, 14] width 11 height 11
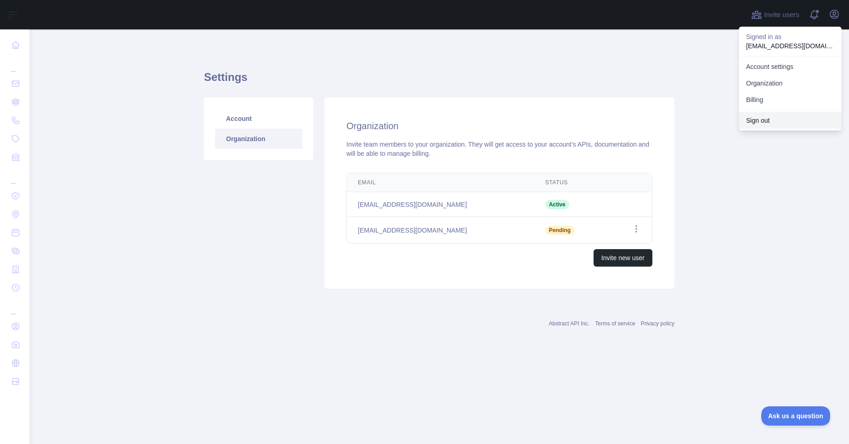
click at [755, 118] on button "Sign out" at bounding box center [789, 120] width 103 height 17
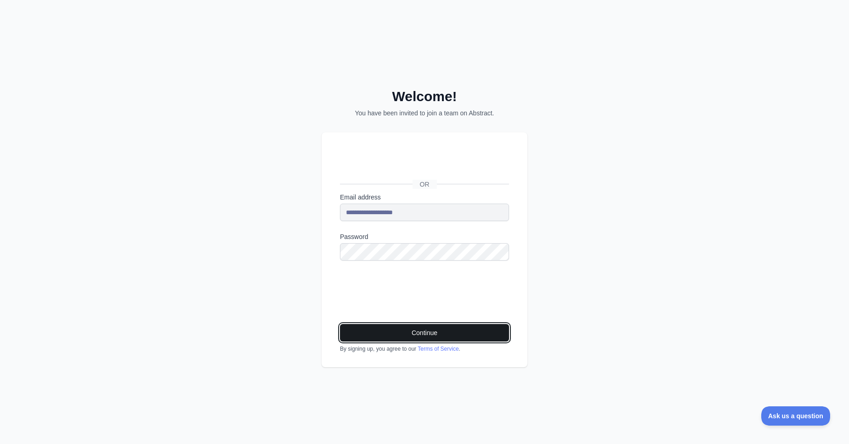
click at [404, 335] on button "Continue" at bounding box center [424, 332] width 169 height 17
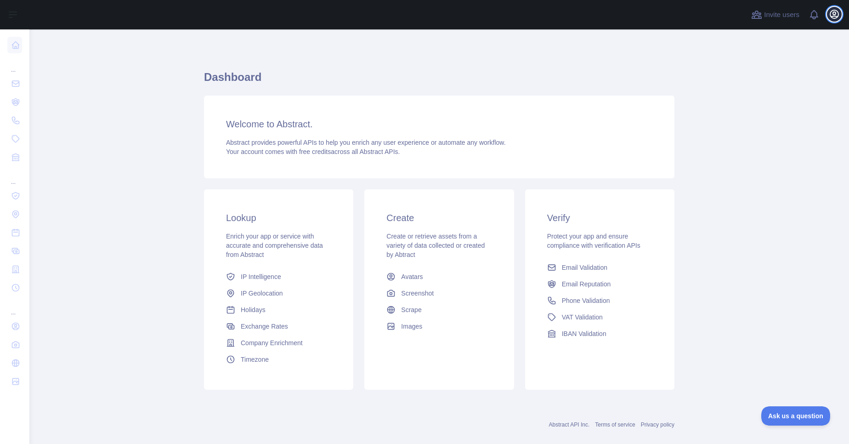
click at [836, 13] on icon "button" at bounding box center [834, 14] width 8 height 8
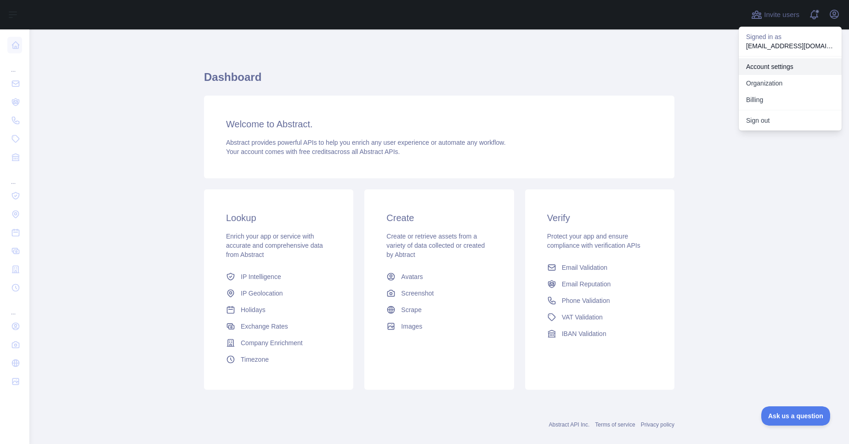
click at [765, 70] on link "Account settings" at bounding box center [789, 66] width 103 height 17
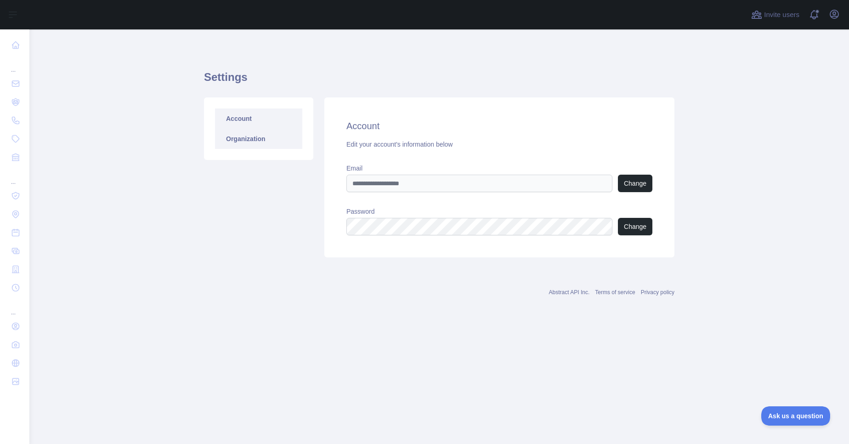
click at [244, 145] on link "Organization" at bounding box center [258, 139] width 87 height 20
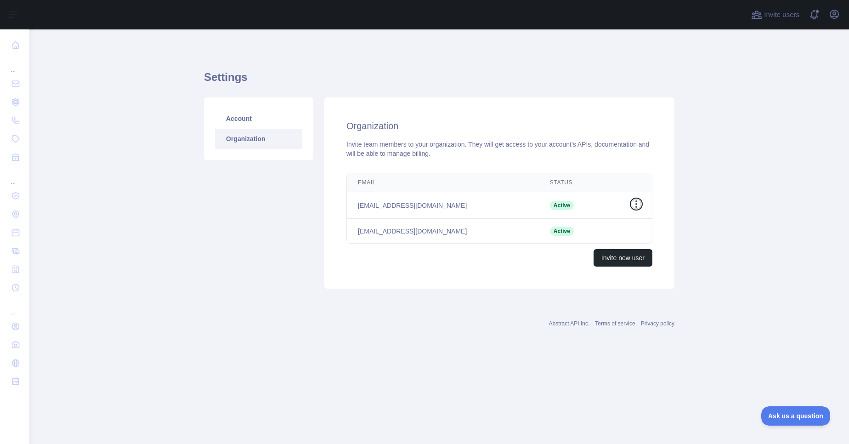
click at [637, 206] on icon "button" at bounding box center [635, 203] width 9 height 9
click at [592, 220] on button "Remove user" at bounding box center [589, 222] width 103 height 17
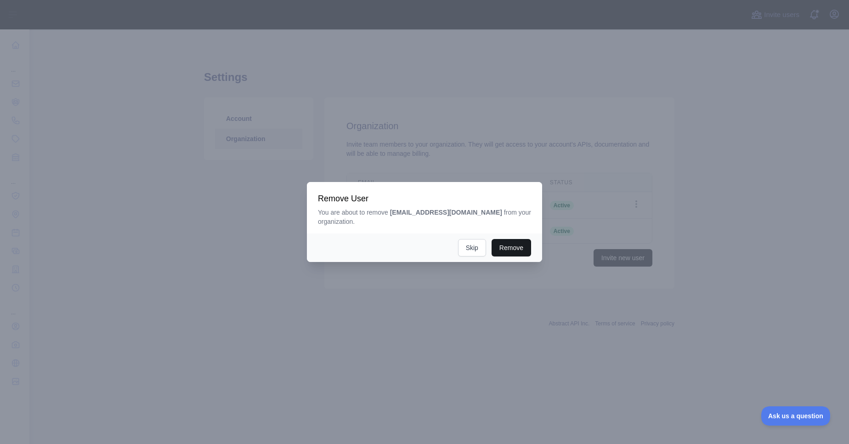
click at [512, 245] on button "Remove" at bounding box center [510, 247] width 39 height 17
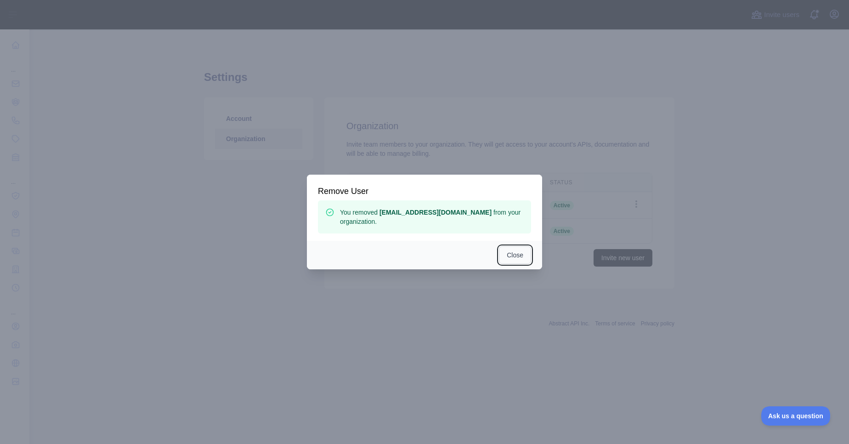
click at [515, 260] on button "Close" at bounding box center [515, 254] width 32 height 17
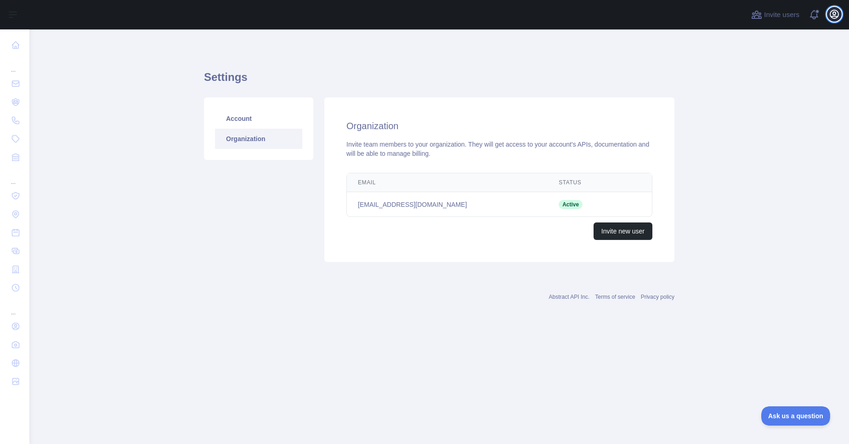
click at [832, 18] on icon "button" at bounding box center [834, 14] width 8 height 8
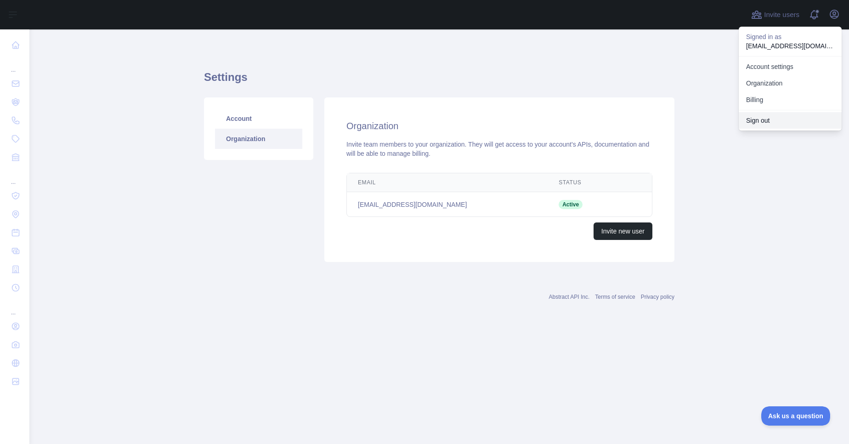
click at [759, 127] on button "Sign out" at bounding box center [789, 120] width 103 height 17
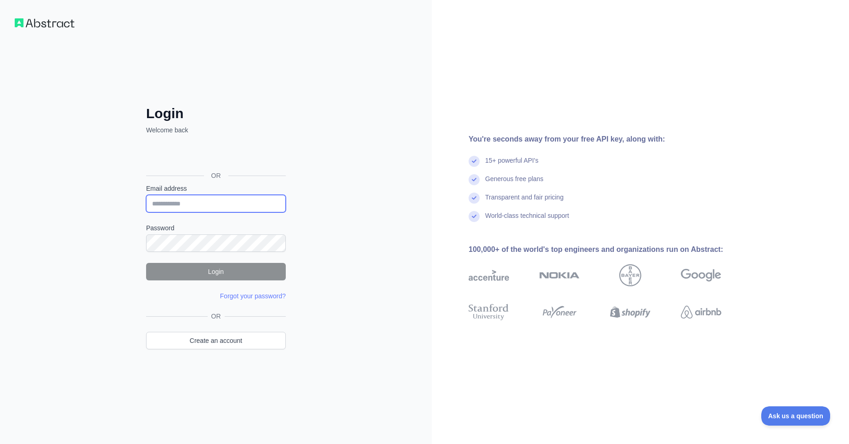
click at [179, 203] on input "Email address" at bounding box center [216, 203] width 140 height 17
type input "**********"
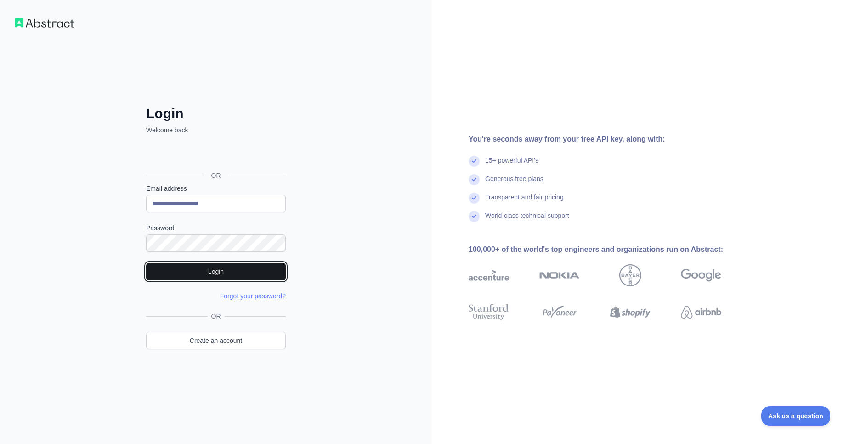
click at [202, 272] on button "Login" at bounding box center [216, 271] width 140 height 17
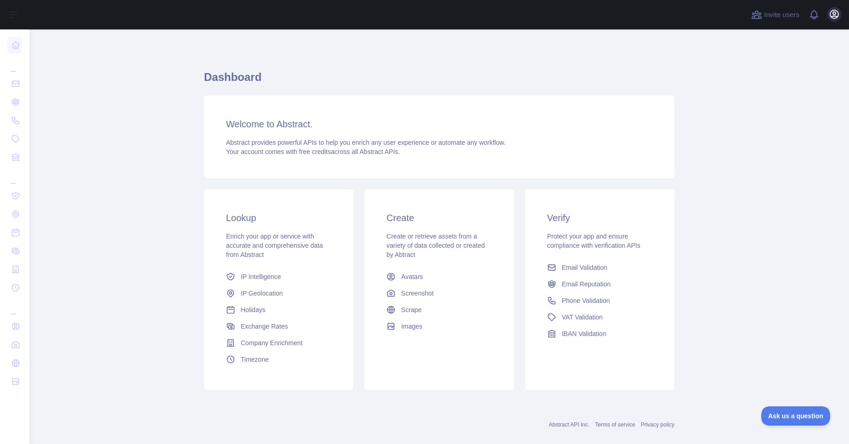
click at [838, 17] on div "Invite users View notifications Open user menu" at bounding box center [438, 14] width 819 height 29
click at [838, 17] on icon "button" at bounding box center [833, 14] width 11 height 11
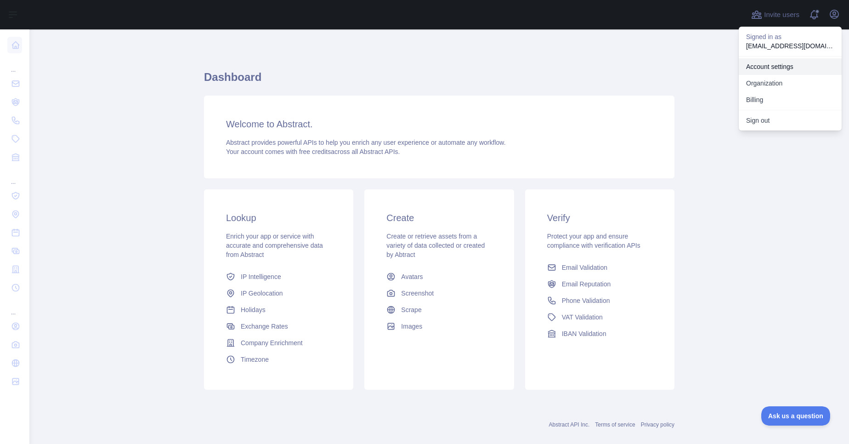
click at [770, 61] on link "Account settings" at bounding box center [789, 66] width 103 height 17
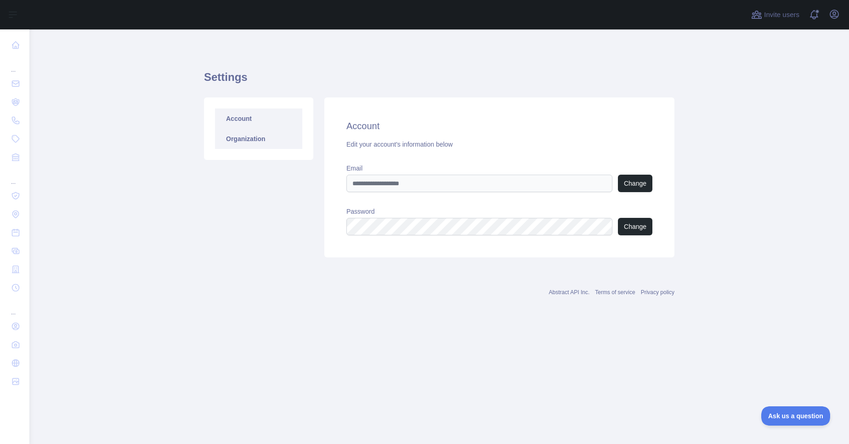
click at [278, 140] on link "Organization" at bounding box center [258, 139] width 87 height 20
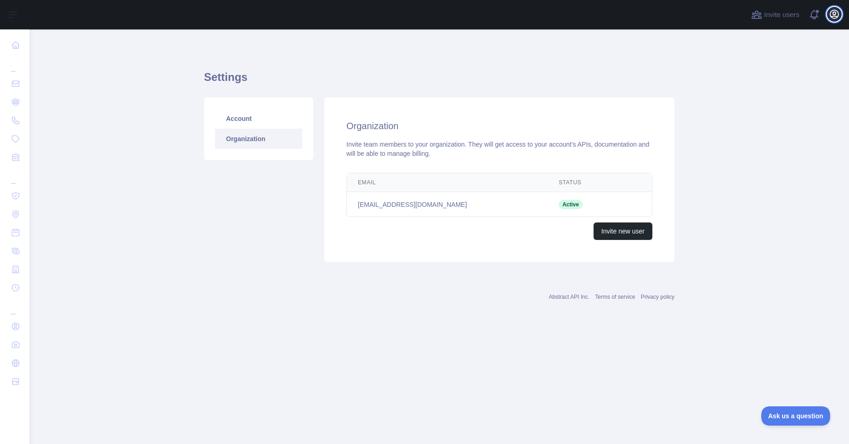
click at [833, 19] on icon "button" at bounding box center [833, 14] width 11 height 11
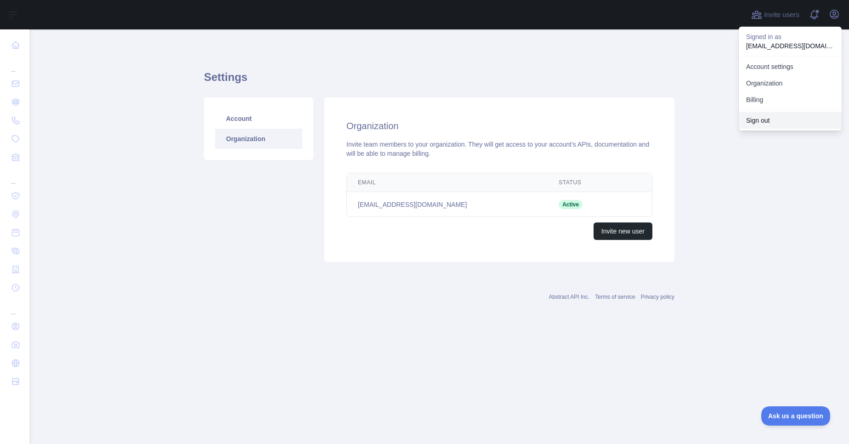
click at [779, 118] on button "Sign out" at bounding box center [789, 120] width 103 height 17
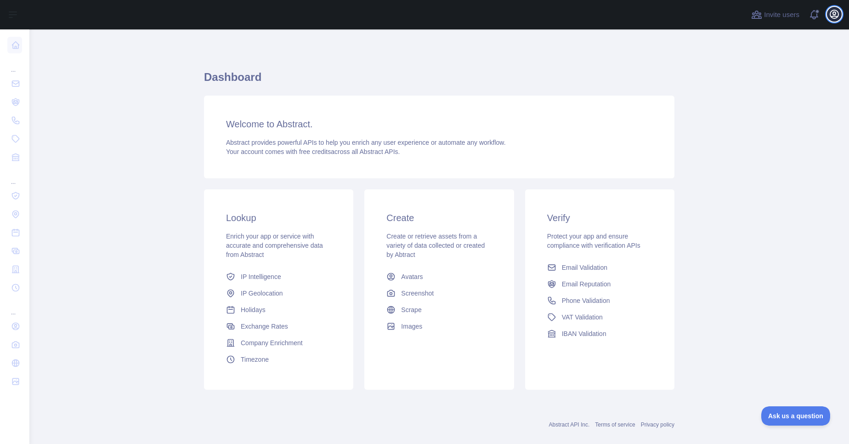
click at [835, 19] on icon "button" at bounding box center [833, 14] width 11 height 11
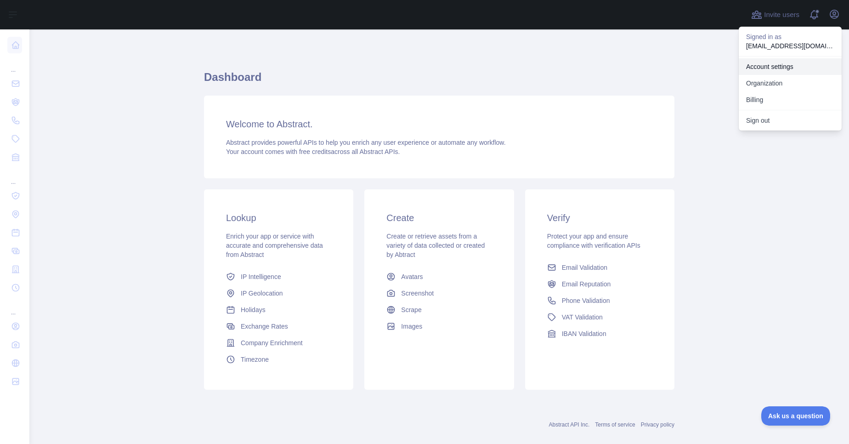
click at [773, 68] on link "Account settings" at bounding box center [789, 66] width 103 height 17
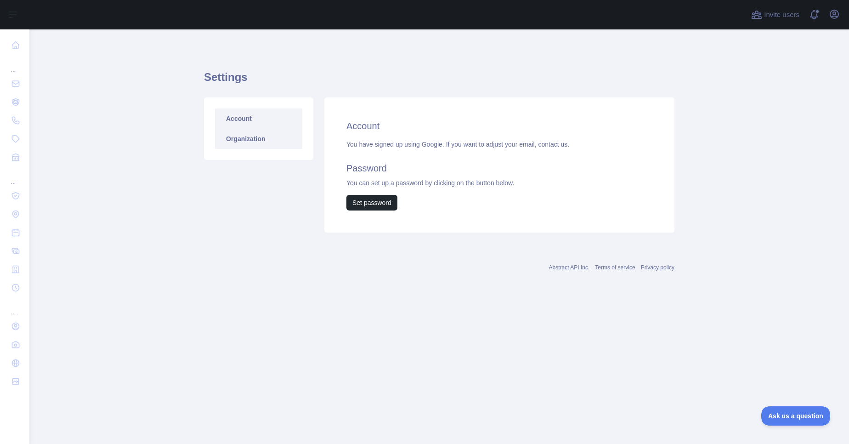
click at [253, 142] on link "Organization" at bounding box center [258, 139] width 87 height 20
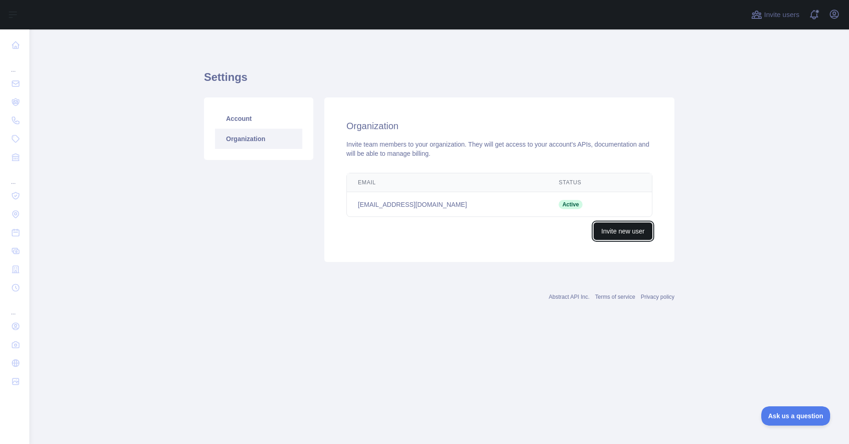
click at [612, 236] on button "Invite new user" at bounding box center [622, 230] width 59 height 17
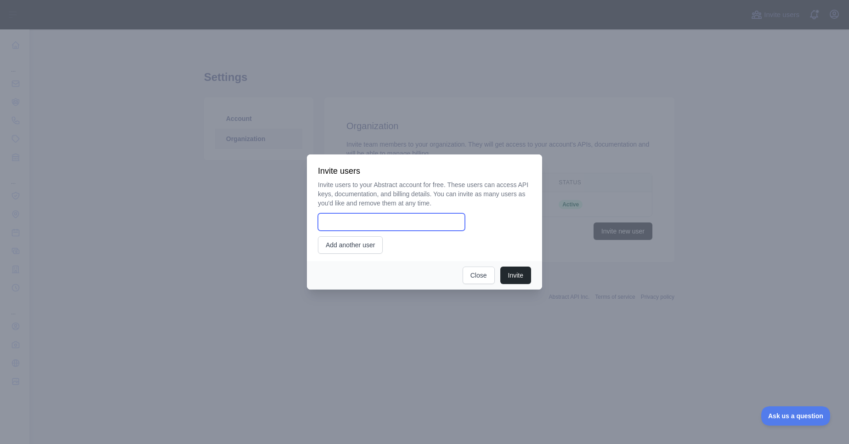
click at [343, 219] on input "email" at bounding box center [391, 221] width 147 height 17
type input "**********"
click at [520, 277] on button "Invite" at bounding box center [515, 274] width 31 height 17
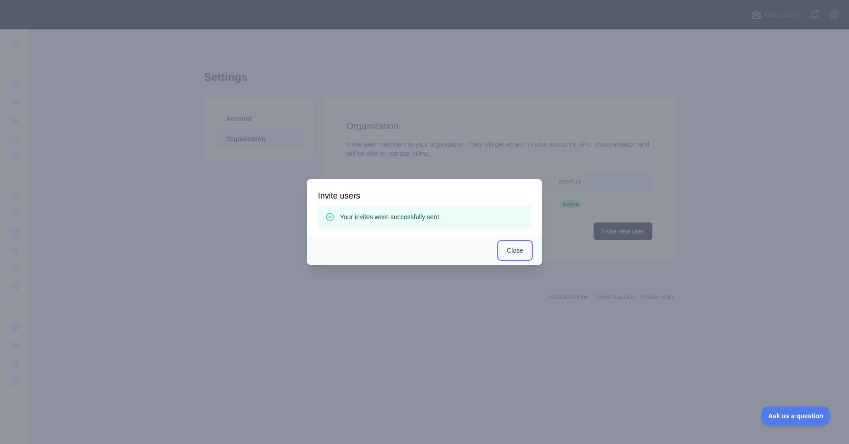
click at [503, 244] on button "Close" at bounding box center [515, 250] width 32 height 17
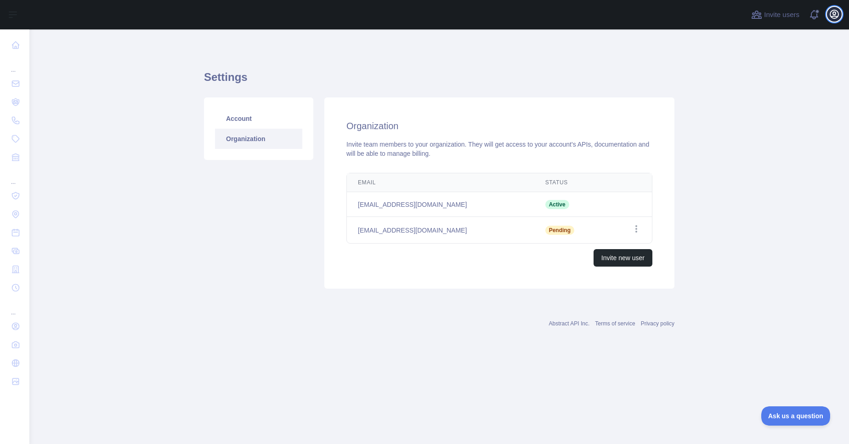
click at [837, 13] on icon "button" at bounding box center [833, 14] width 11 height 11
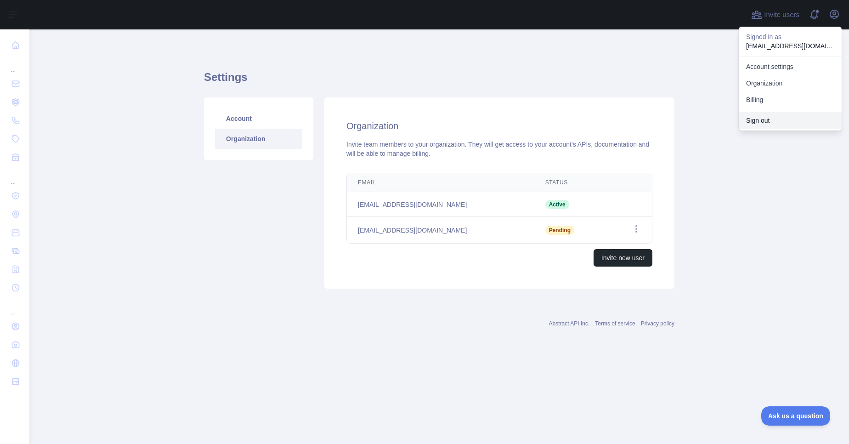
click at [764, 121] on button "Sign out" at bounding box center [789, 120] width 103 height 17
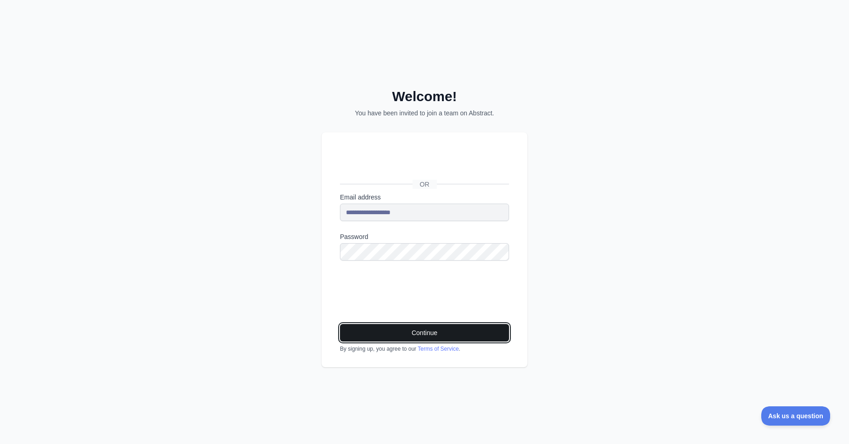
click at [377, 330] on button "Continue" at bounding box center [424, 332] width 169 height 17
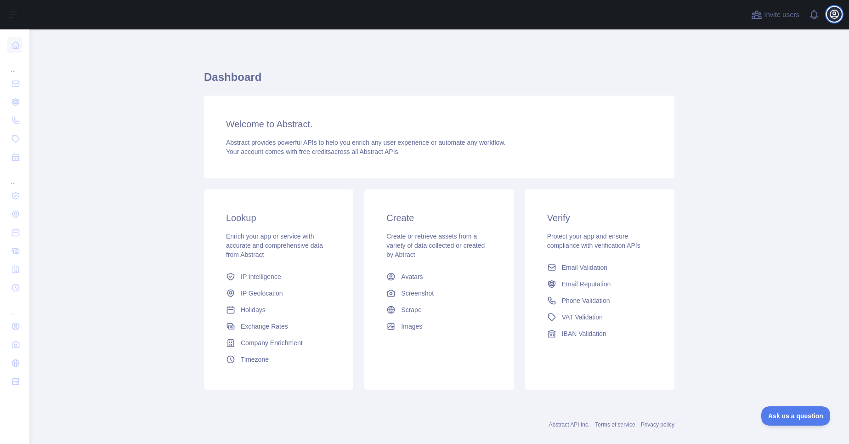
click at [836, 19] on icon "button" at bounding box center [833, 14] width 11 height 11
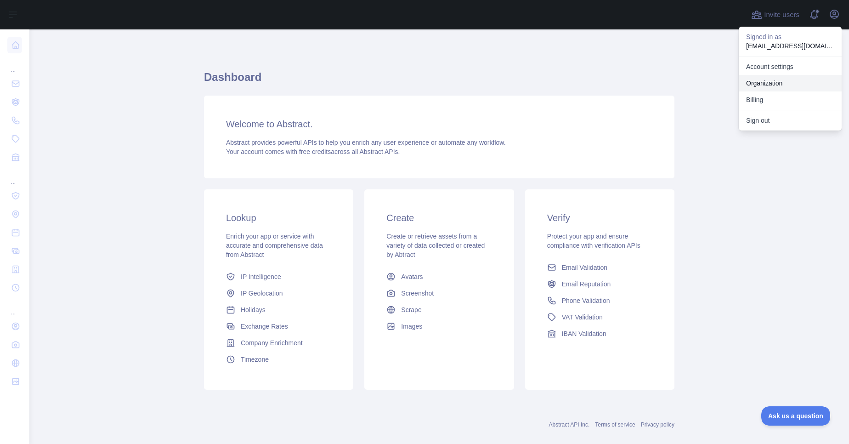
click at [769, 82] on link "Organization" at bounding box center [789, 83] width 103 height 17
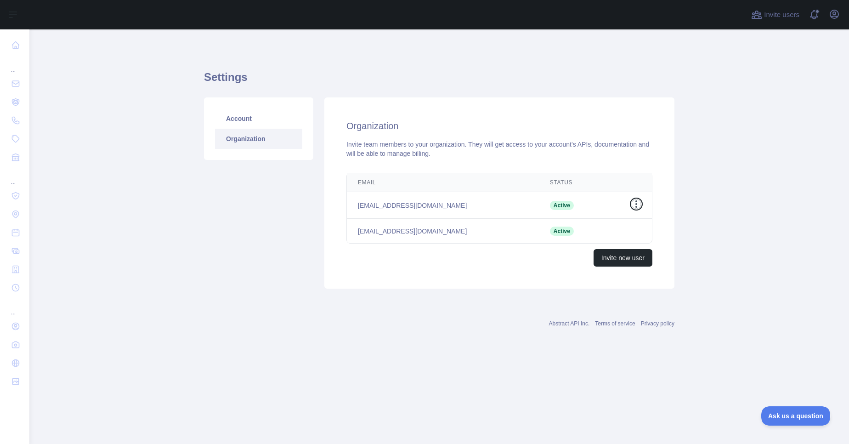
click at [636, 205] on icon "button" at bounding box center [635, 203] width 9 height 9
click at [577, 227] on button "Remove user" at bounding box center [589, 222] width 103 height 17
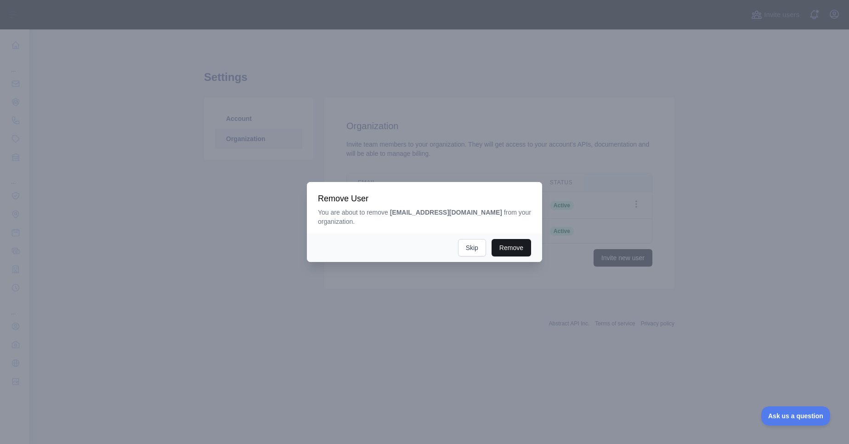
click at [510, 251] on button "Remove" at bounding box center [510, 247] width 39 height 17
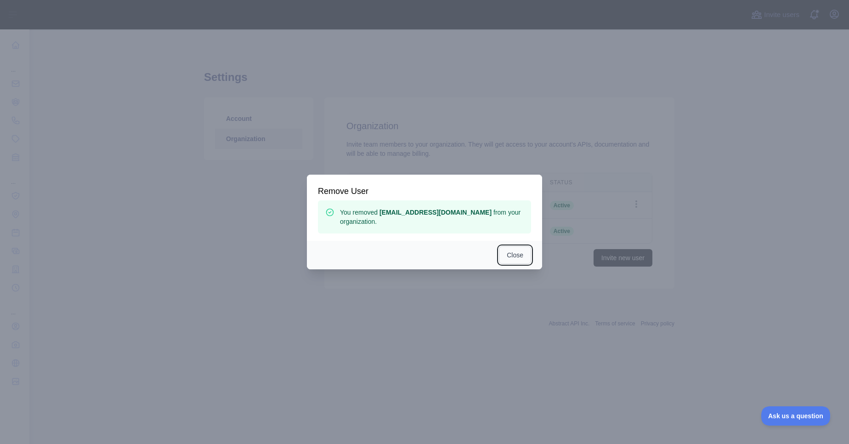
click at [518, 259] on button "Close" at bounding box center [515, 254] width 32 height 17
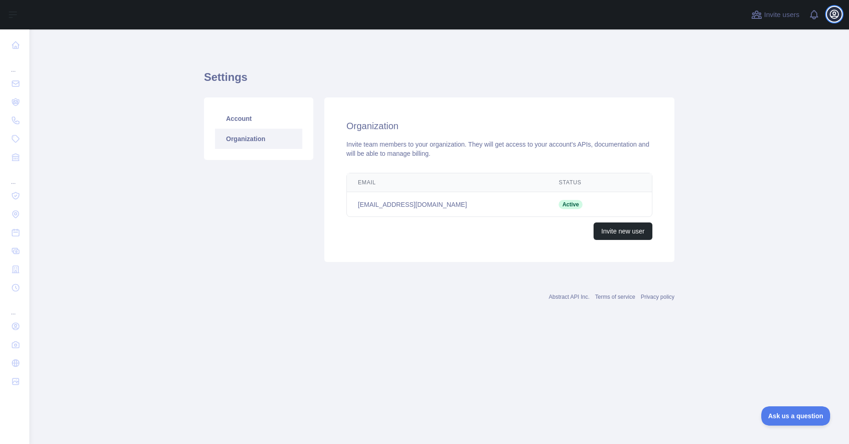
click at [834, 15] on icon "button" at bounding box center [834, 14] width 8 height 8
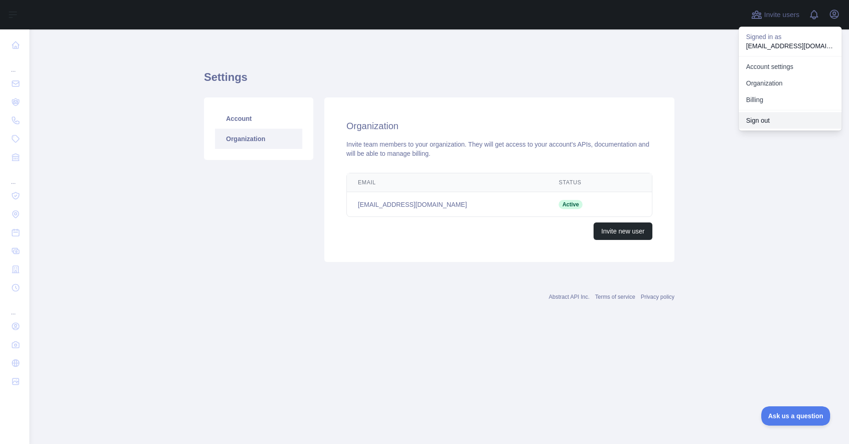
click at [757, 121] on button "Sign out" at bounding box center [789, 120] width 103 height 17
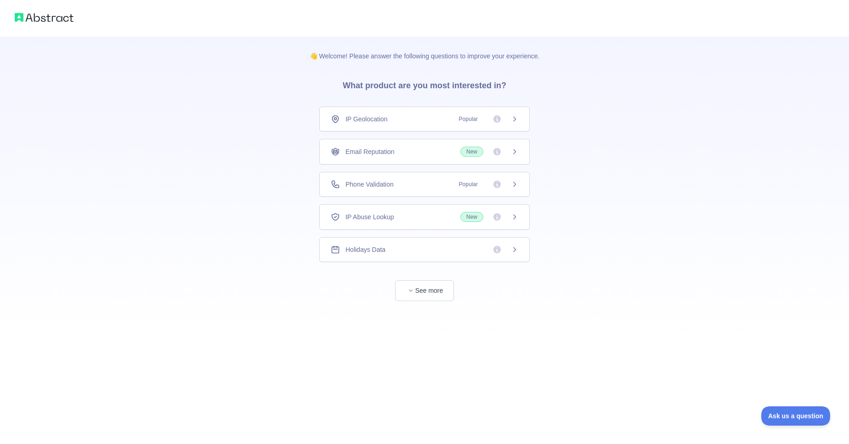
click at [60, 20] on img at bounding box center [44, 17] width 59 height 13
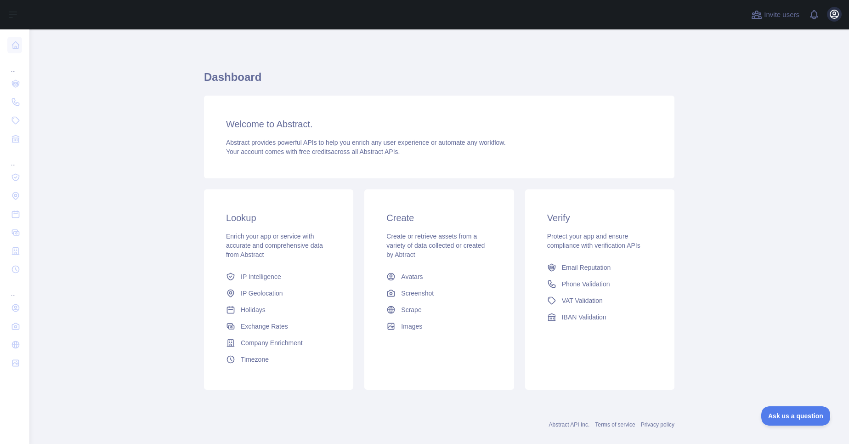
drag, startPoint x: 839, startPoint y: 20, endPoint x: 832, endPoint y: 19, distance: 7.4
click at [832, 19] on div "Open user menu" at bounding box center [834, 15] width 15 height 16
click at [832, 19] on icon "button" at bounding box center [833, 14] width 11 height 11
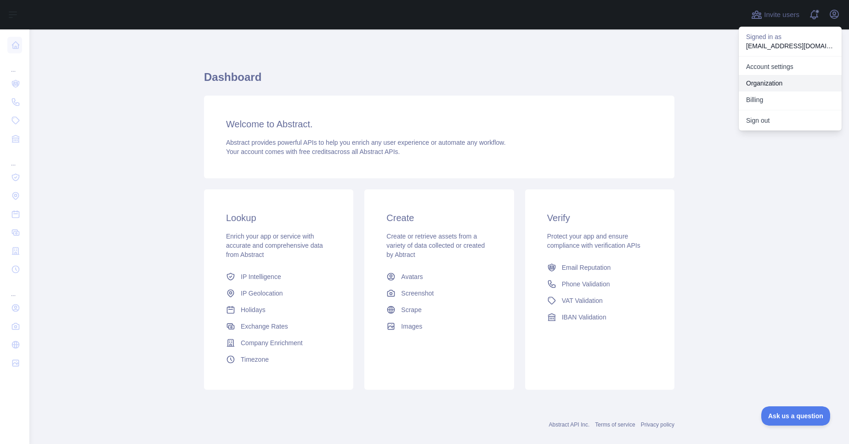
click at [765, 82] on link "Organization" at bounding box center [789, 83] width 103 height 17
